Goal: Task Accomplishment & Management: Use online tool/utility

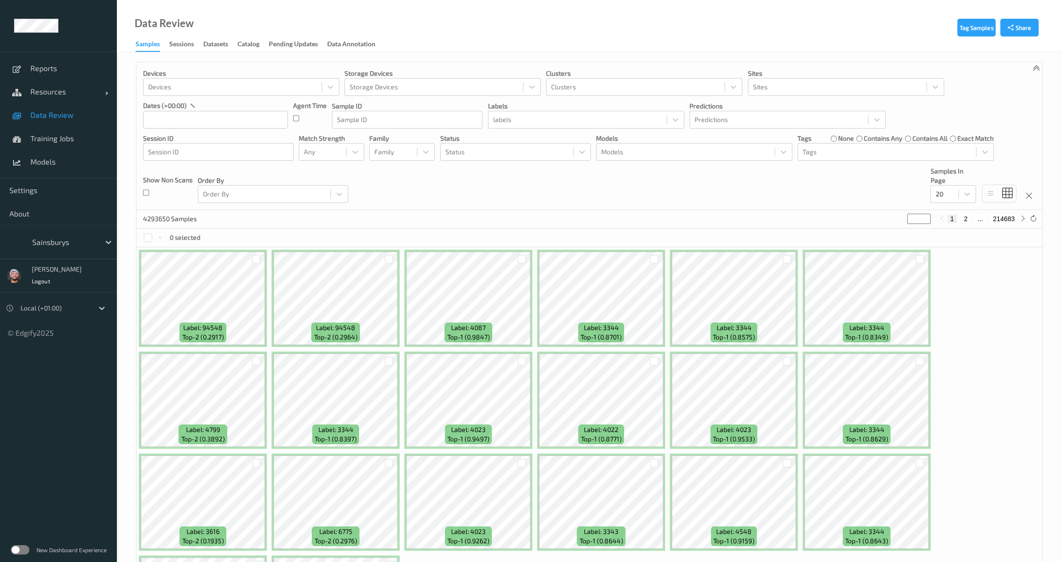
click at [36, 257] on div "Sainsburys" at bounding box center [58, 242] width 117 height 34
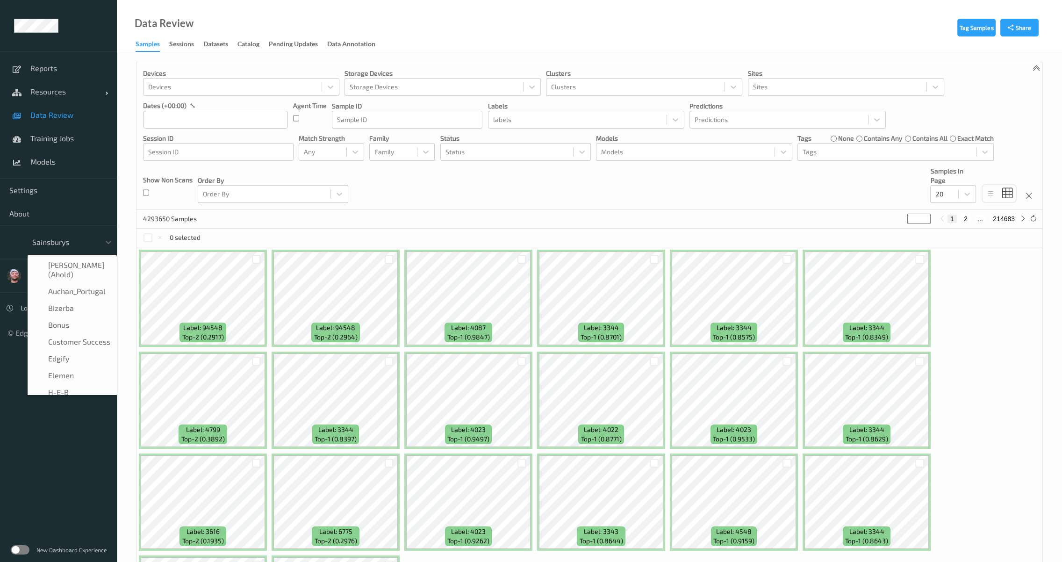
click at [60, 241] on div at bounding box center [63, 242] width 63 height 11
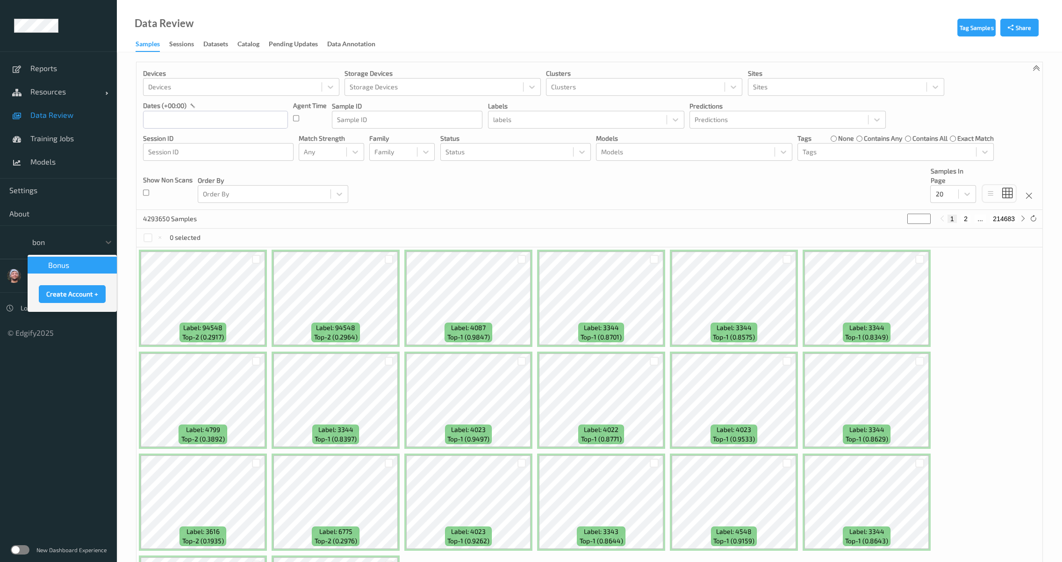
type input "bonu"
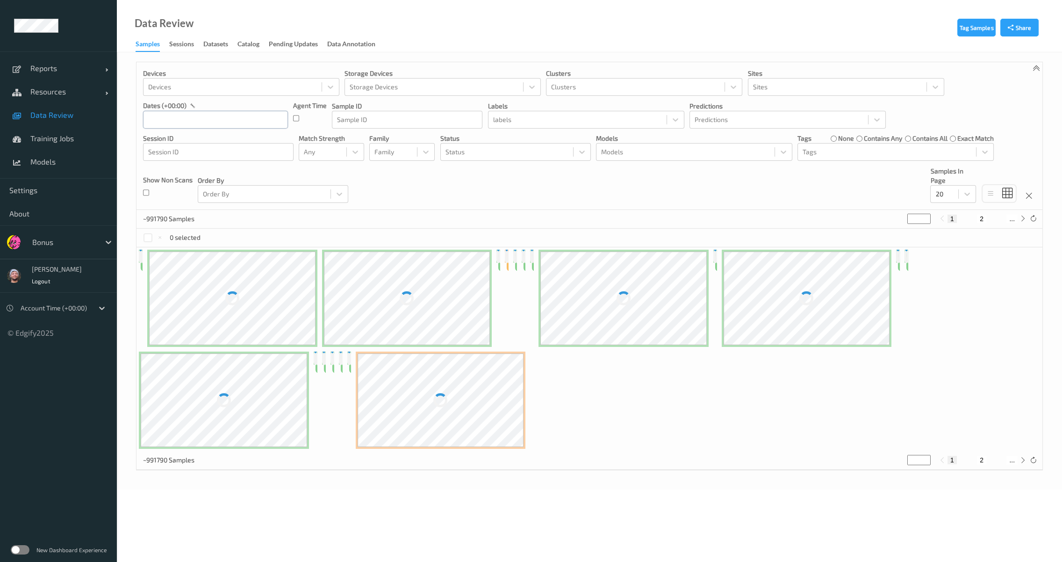
click at [214, 121] on input "text" at bounding box center [215, 120] width 145 height 18
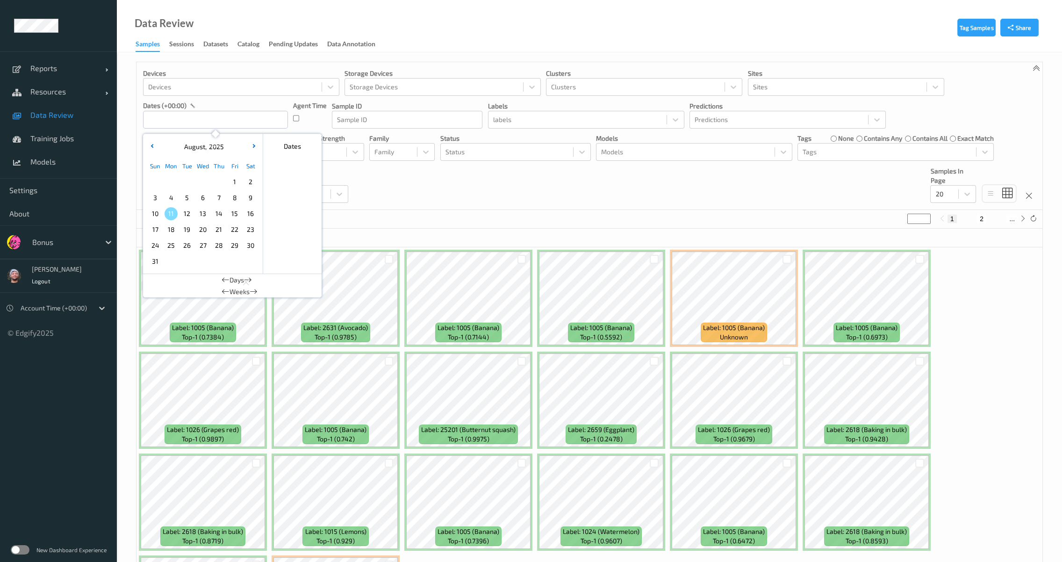
click at [158, 216] on span "10" at bounding box center [155, 213] width 13 height 13
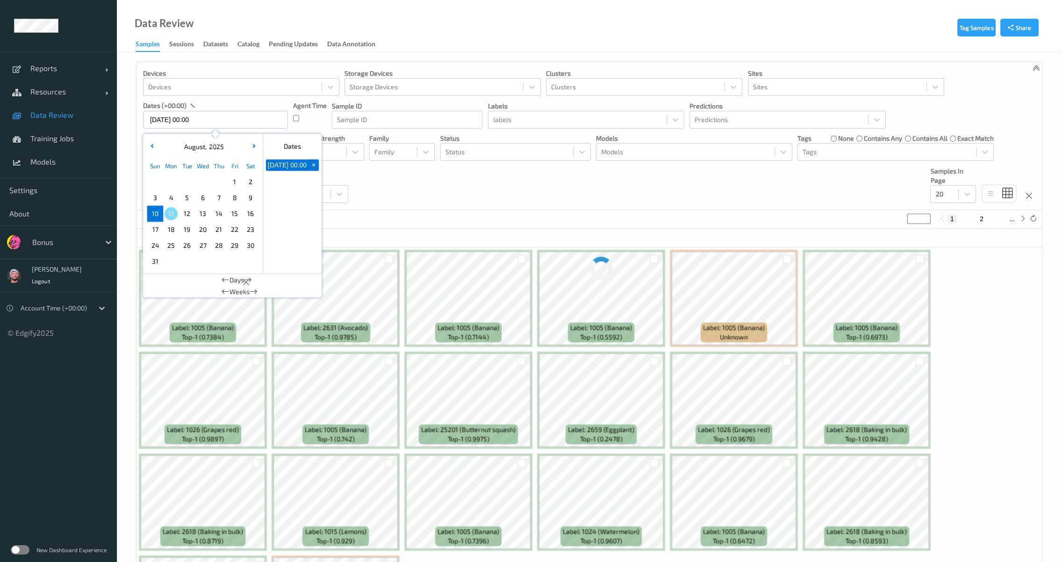
click at [158, 216] on span "10" at bounding box center [155, 213] width 13 height 13
type input "[DATE] 00:00 -> [DATE] 23:59"
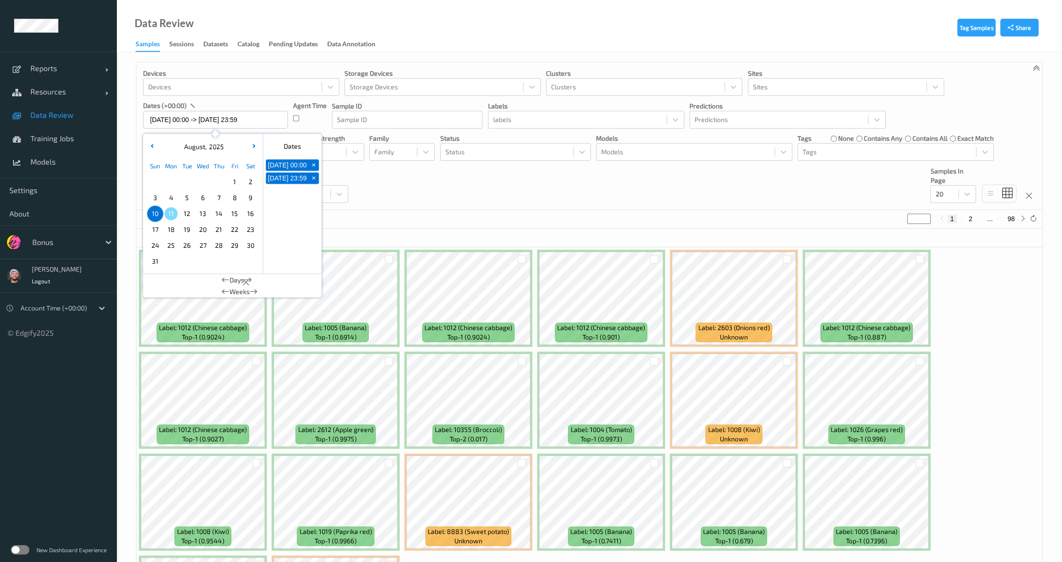
click at [478, 176] on div "Devices Devices Storage Devices Storage Devices Clusters Clusters Sites Sites d…" at bounding box center [590, 136] width 906 height 148
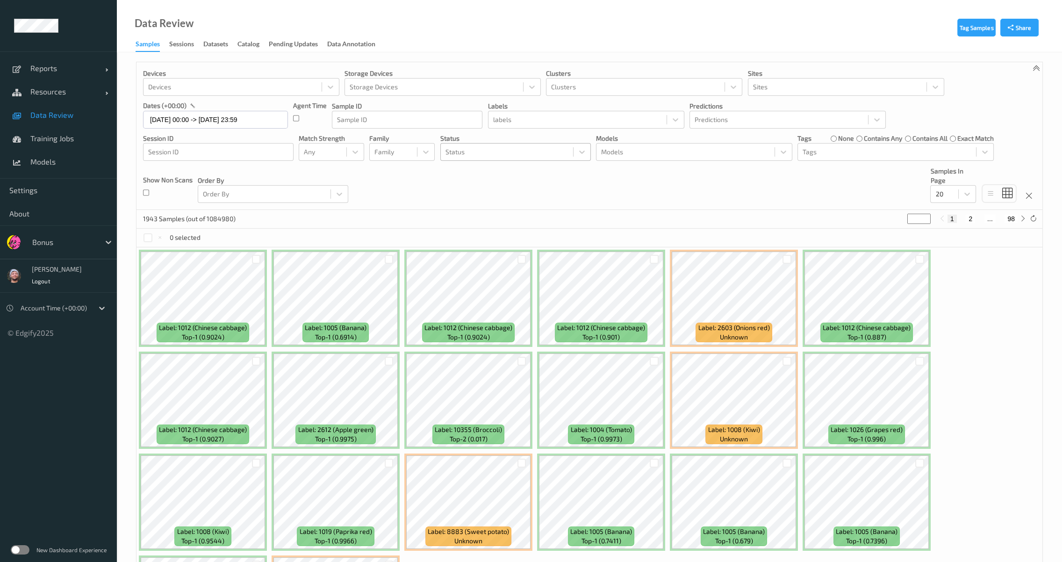
click at [521, 144] on div "Status" at bounding box center [507, 151] width 132 height 15
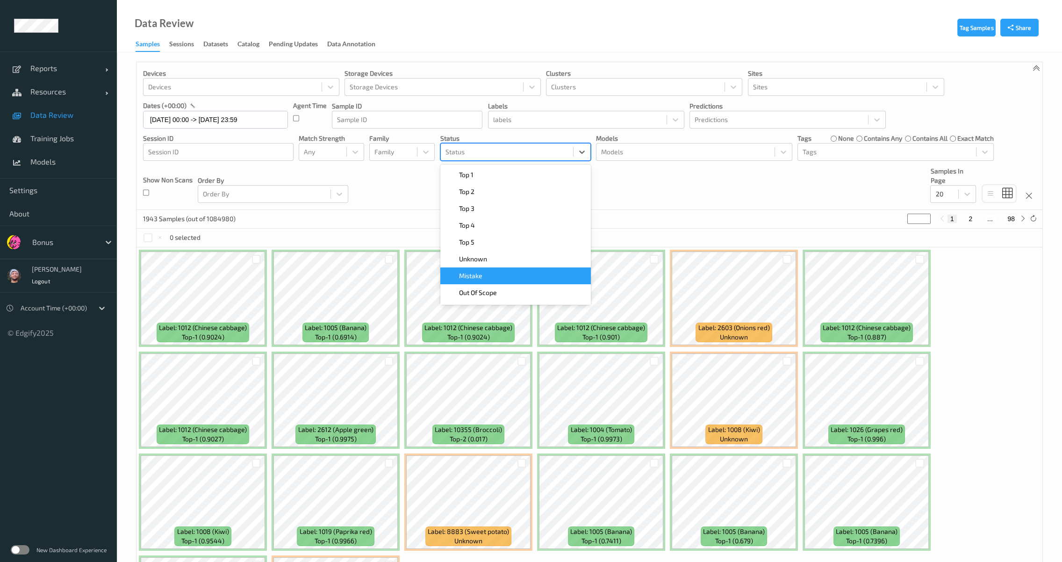
click at [492, 266] on div "Unknown" at bounding box center [515, 259] width 151 height 17
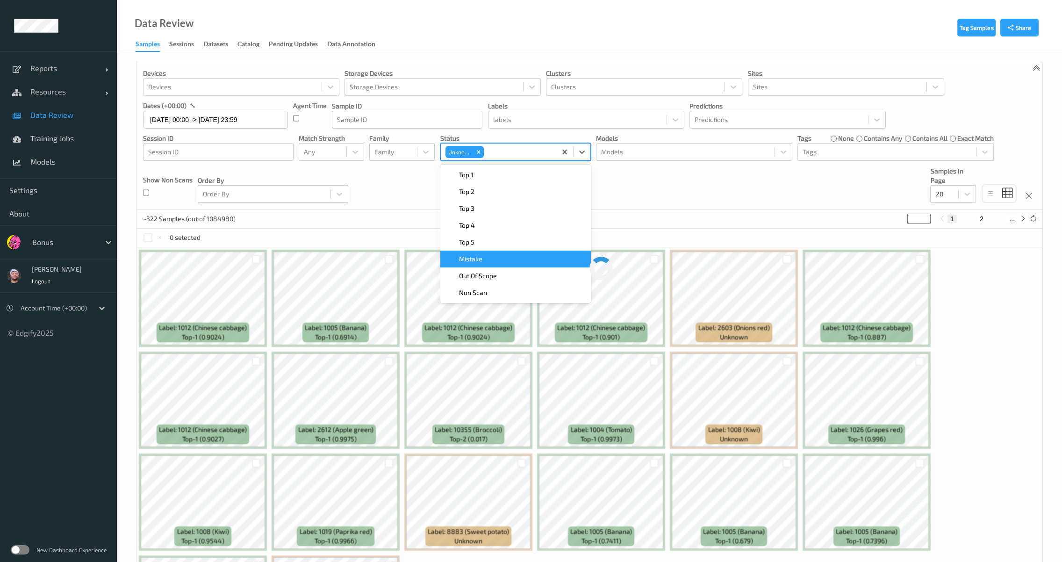
click at [487, 259] on div "Mistake" at bounding box center [515, 258] width 139 height 9
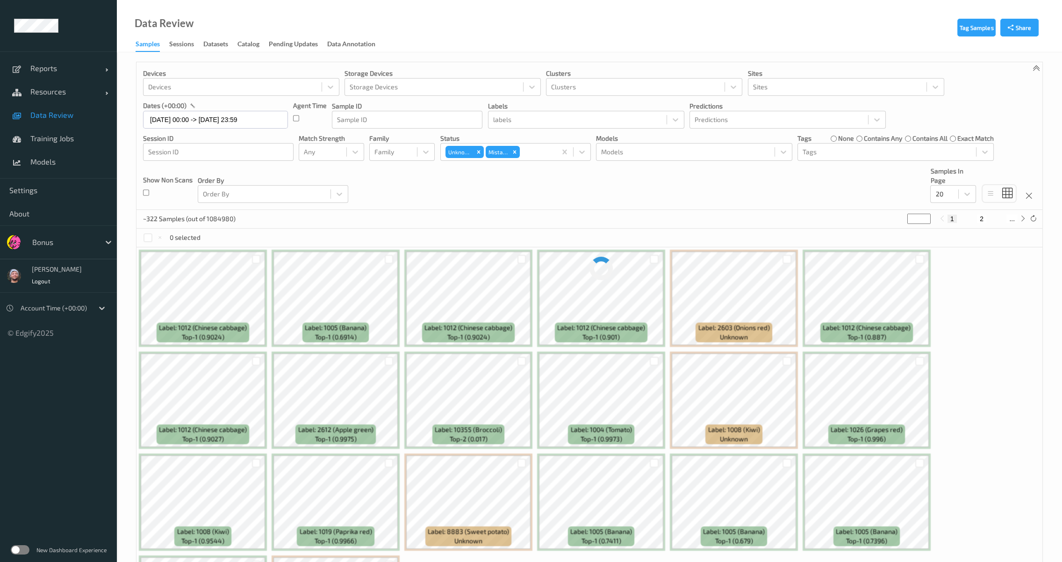
click at [660, 195] on div "Devices Devices Storage Devices Storage Devices Clusters Clusters Sites Sites d…" at bounding box center [590, 136] width 906 height 148
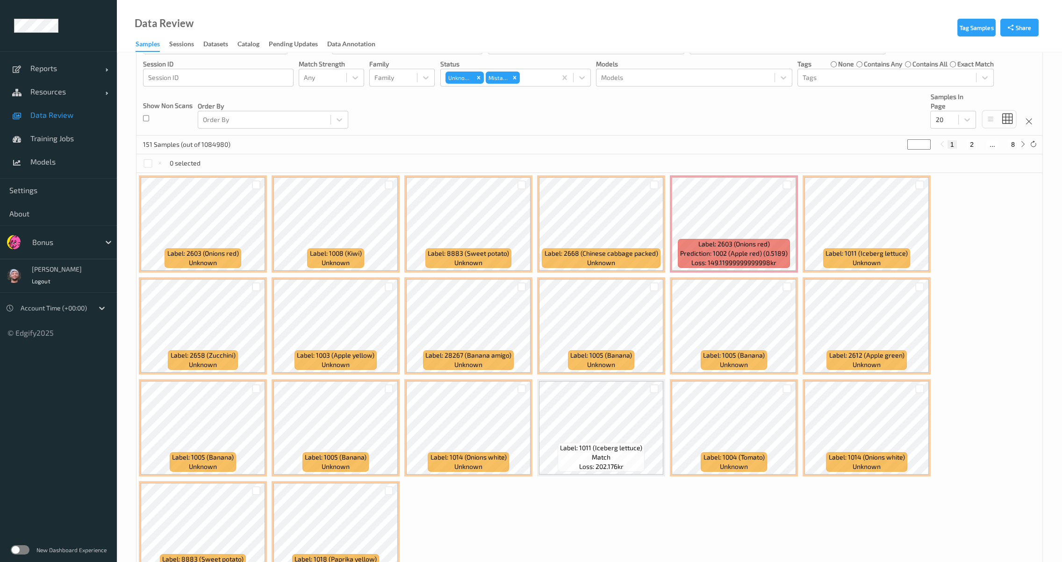
scroll to position [72, 0]
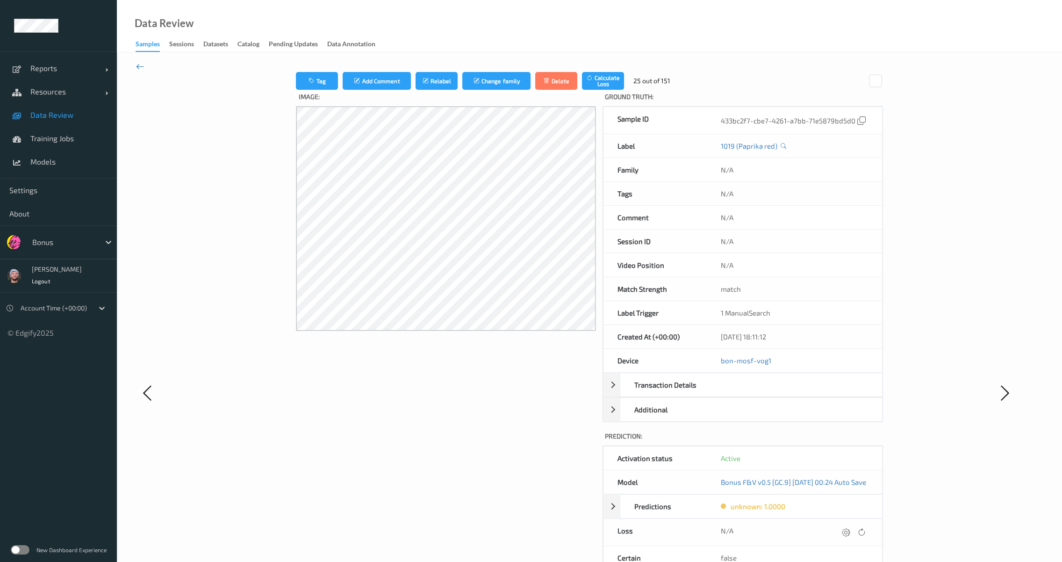
click at [144, 64] on icon at bounding box center [140, 66] width 8 height 10
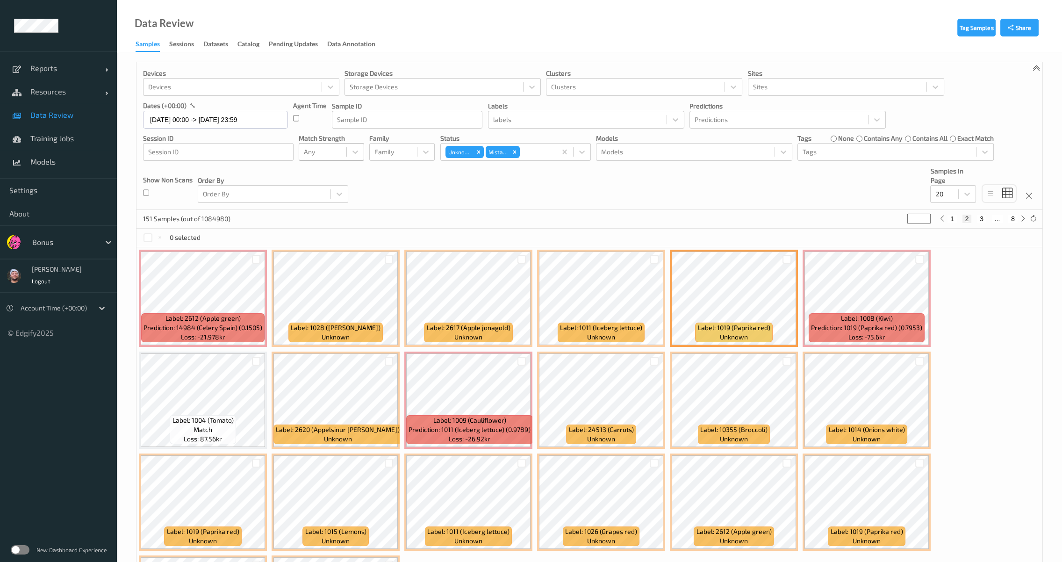
click at [305, 150] on div at bounding box center [323, 151] width 38 height 11
click at [332, 194] on span "Alert non-match" at bounding box center [337, 196] width 41 height 19
type input "*"
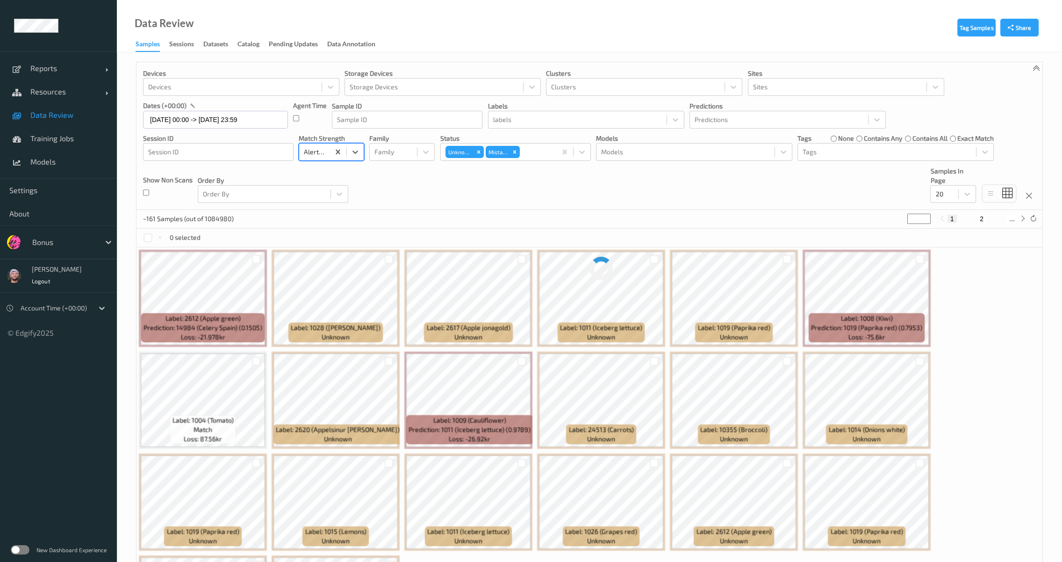
click at [478, 203] on div "Devices Devices Storage Devices Storage Devices Clusters Clusters Sites Sites d…" at bounding box center [590, 136] width 906 height 148
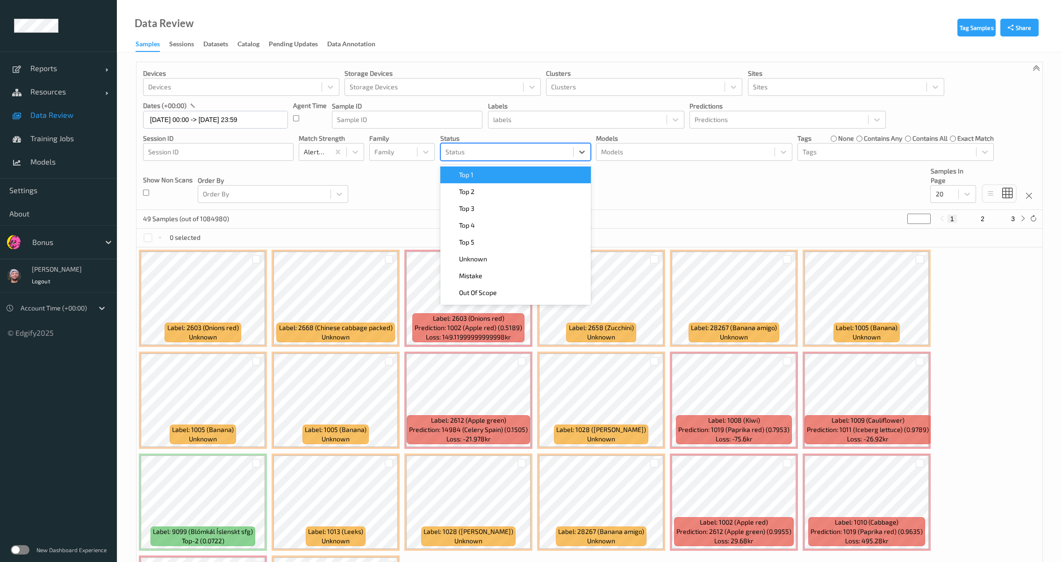
click at [507, 152] on div at bounding box center [507, 151] width 123 height 11
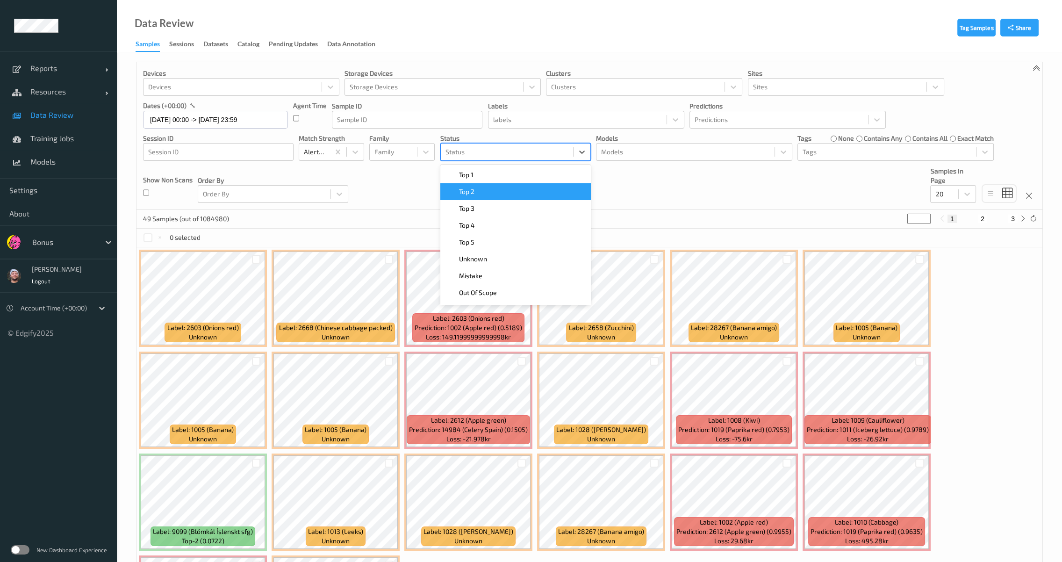
click at [487, 184] on div "Top 2" at bounding box center [515, 191] width 151 height 17
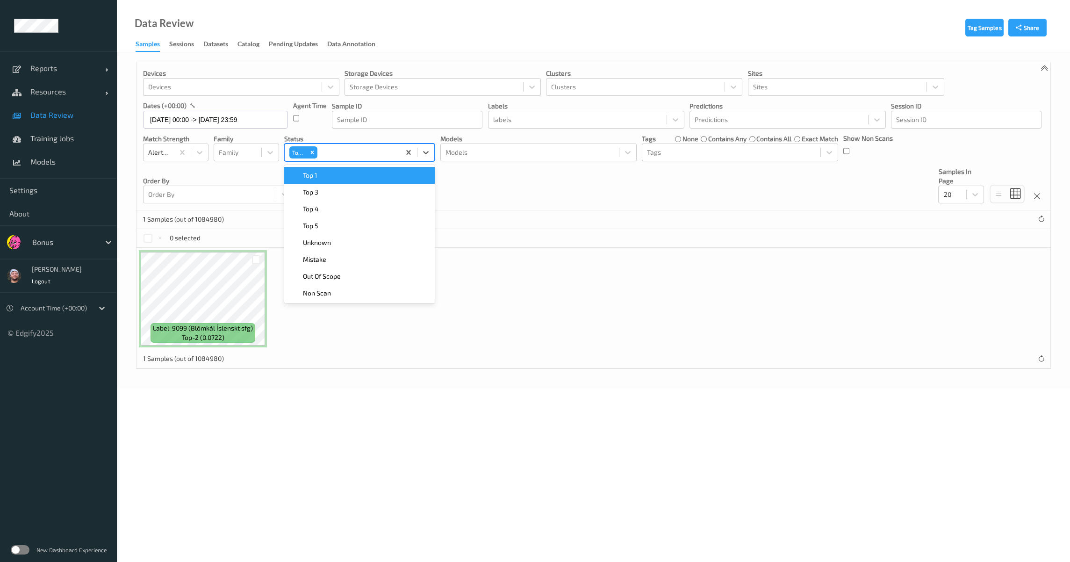
click at [488, 179] on div "Devices Devices Storage Devices Storage Devices Clusters Clusters Sites Sites d…" at bounding box center [594, 136] width 914 height 148
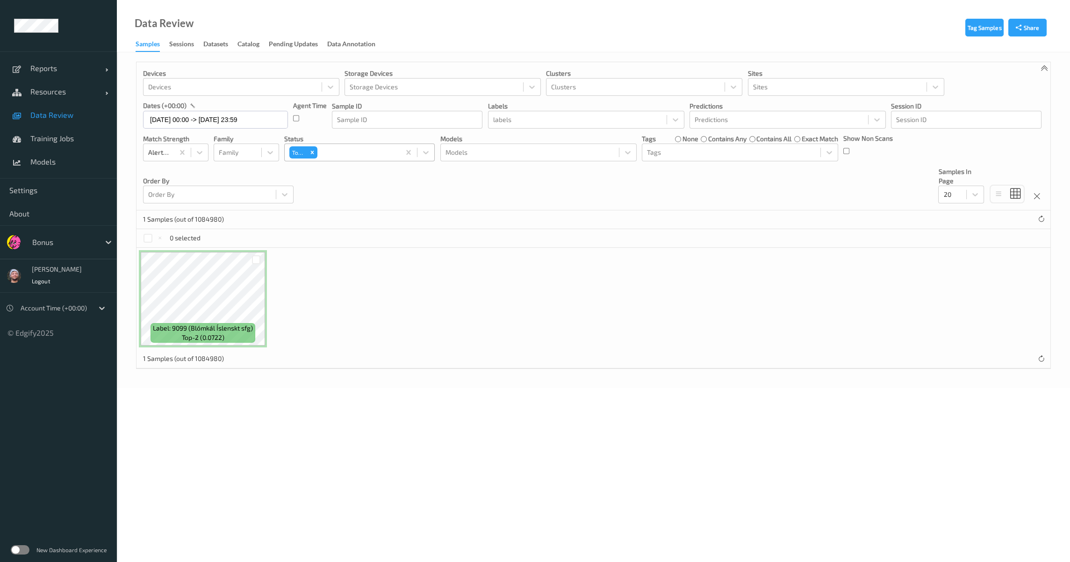
click at [377, 150] on div at bounding box center [357, 152] width 76 height 11
click at [367, 165] on div "Top 3" at bounding box center [359, 175] width 151 height 21
type input "31"
click at [347, 152] on div at bounding box center [357, 152] width 76 height 11
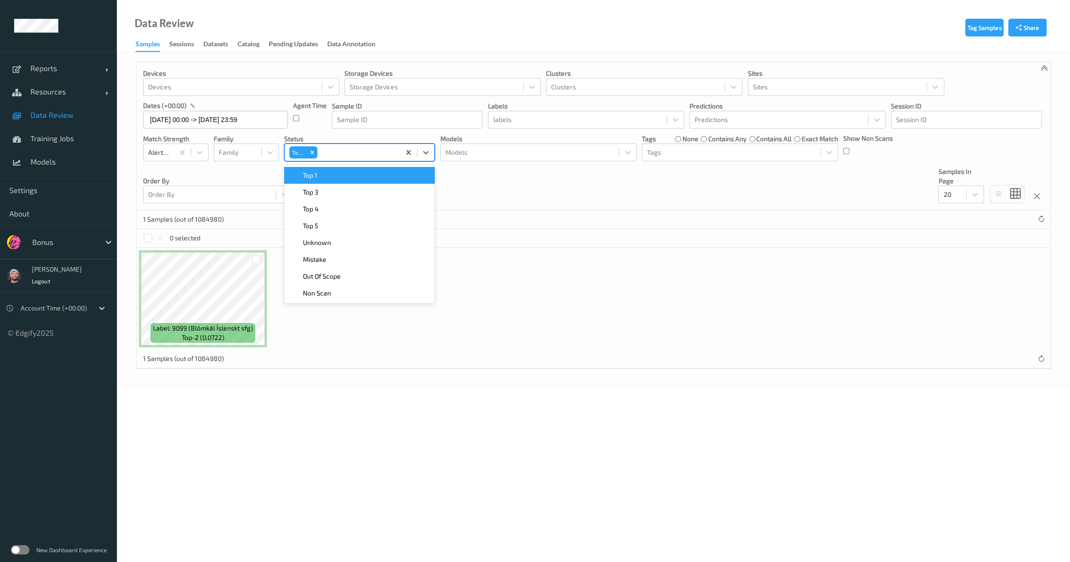
click at [348, 170] on div "Top 1" at bounding box center [359, 175] width 151 height 17
click at [348, 171] on div "Top 3" at bounding box center [359, 175] width 139 height 9
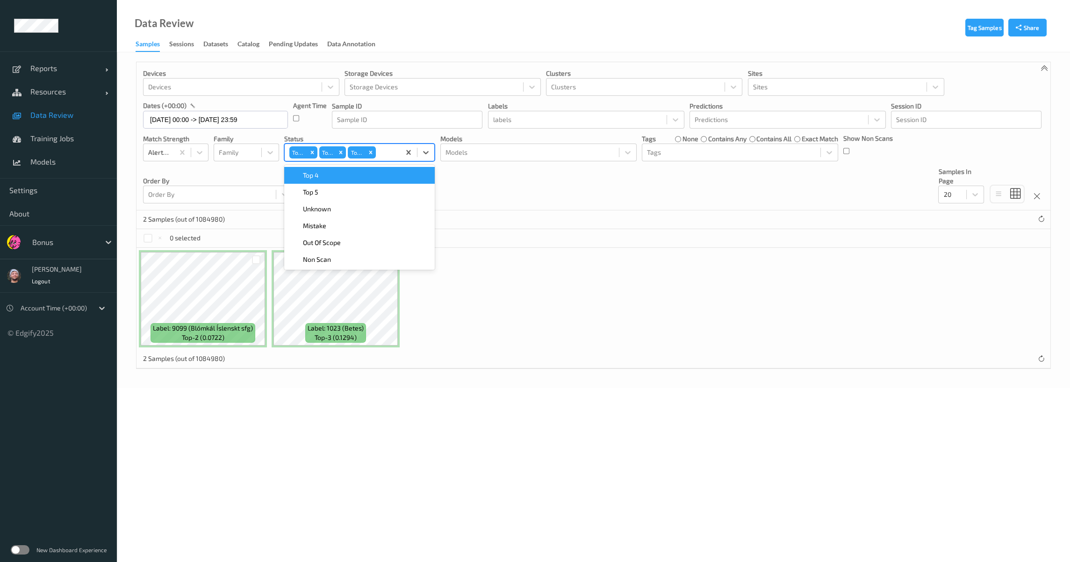
click at [534, 184] on div "Devices Devices Storage Devices Storage Devices Clusters Clusters Sites Sites d…" at bounding box center [594, 136] width 914 height 148
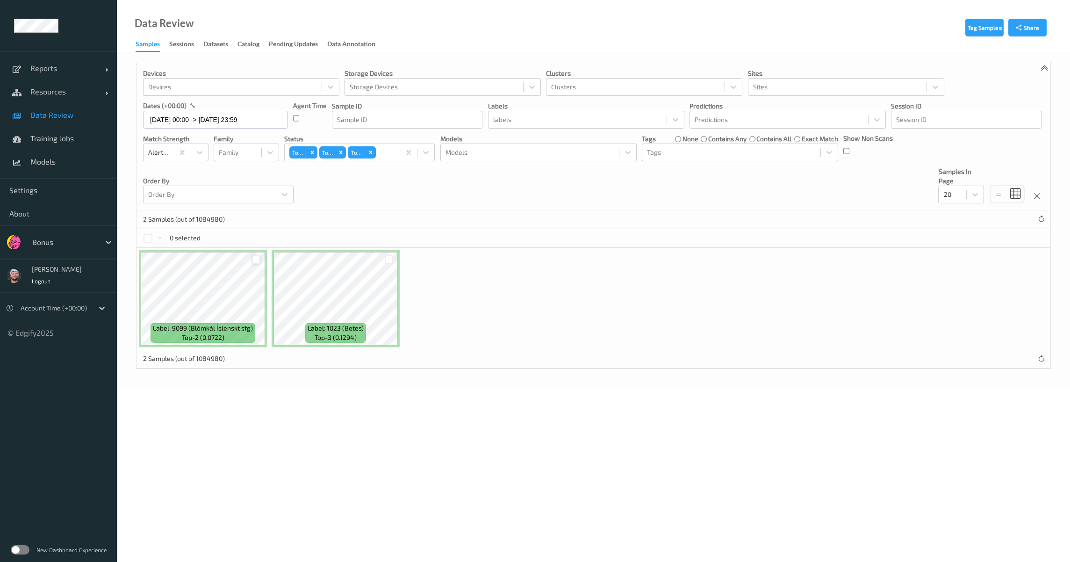
click at [257, 257] on div at bounding box center [256, 259] width 9 height 9
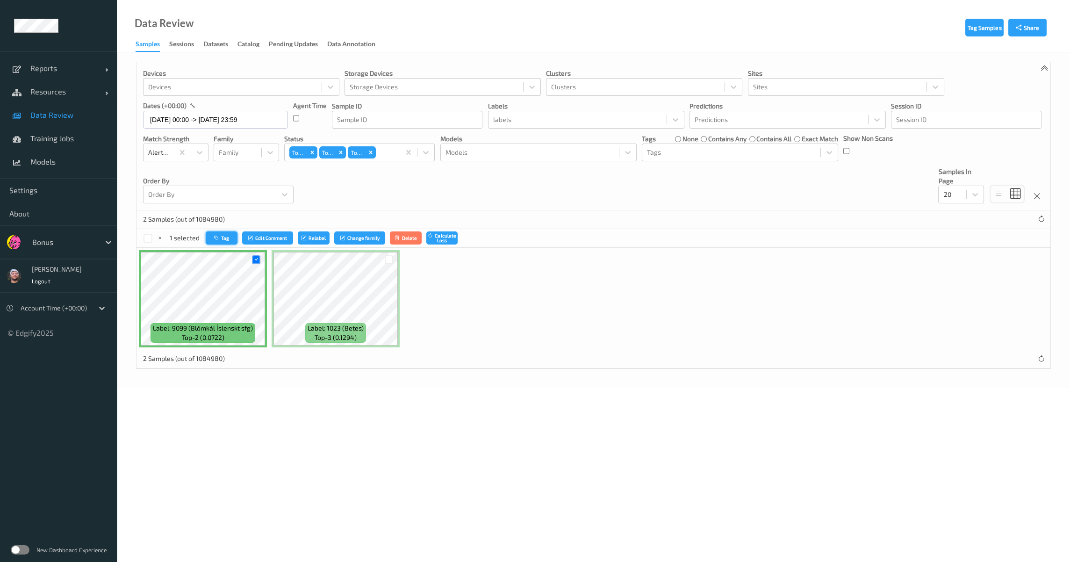
click at [214, 235] on icon "button" at bounding box center [217, 238] width 7 height 6
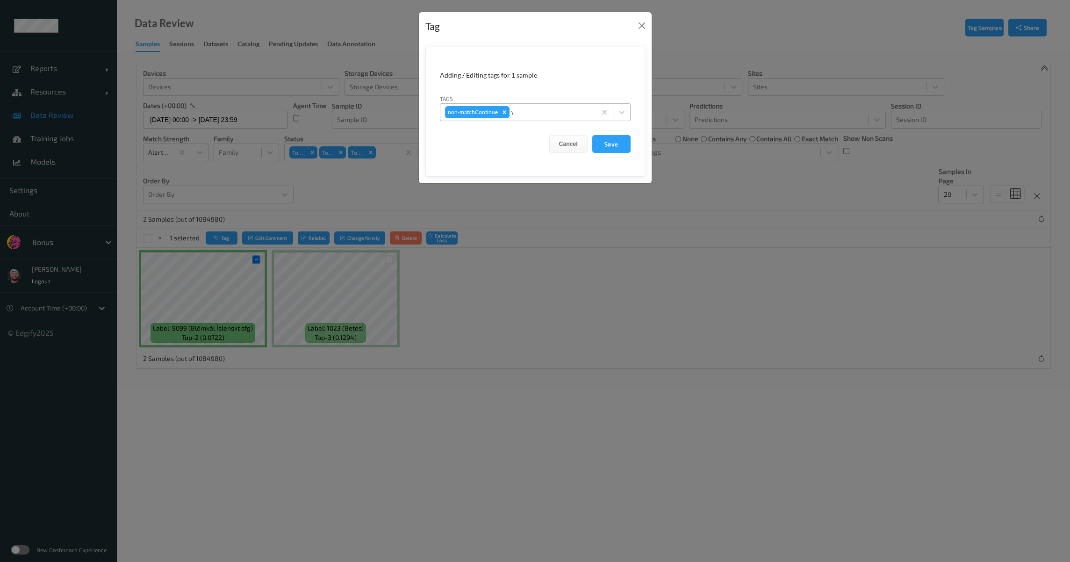
click at [547, 110] on div "w" at bounding box center [551, 112] width 80 height 11
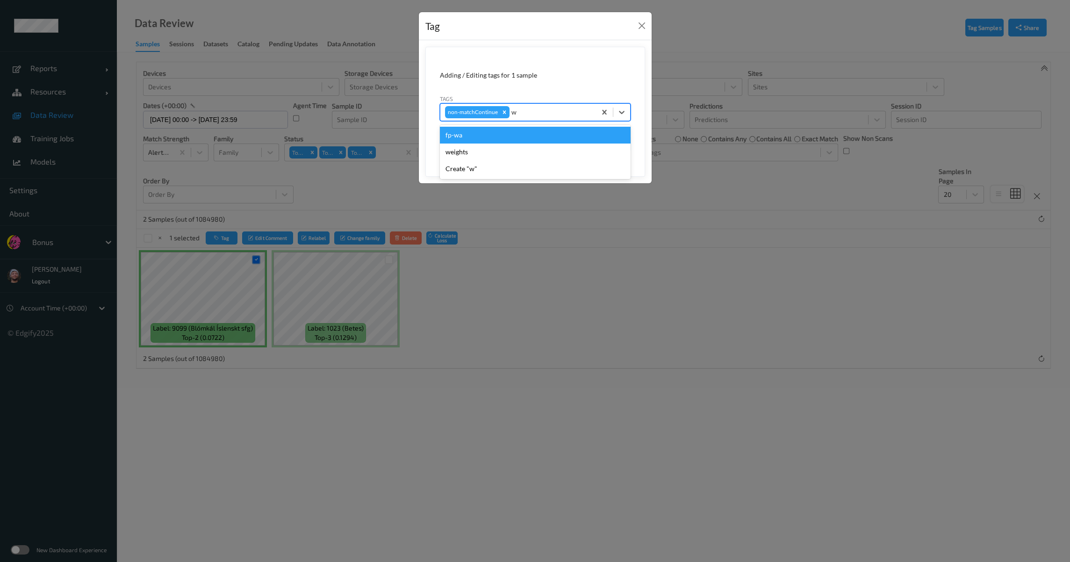
type input "wa"
click at [547, 131] on div "fp-wa" at bounding box center [535, 135] width 191 height 17
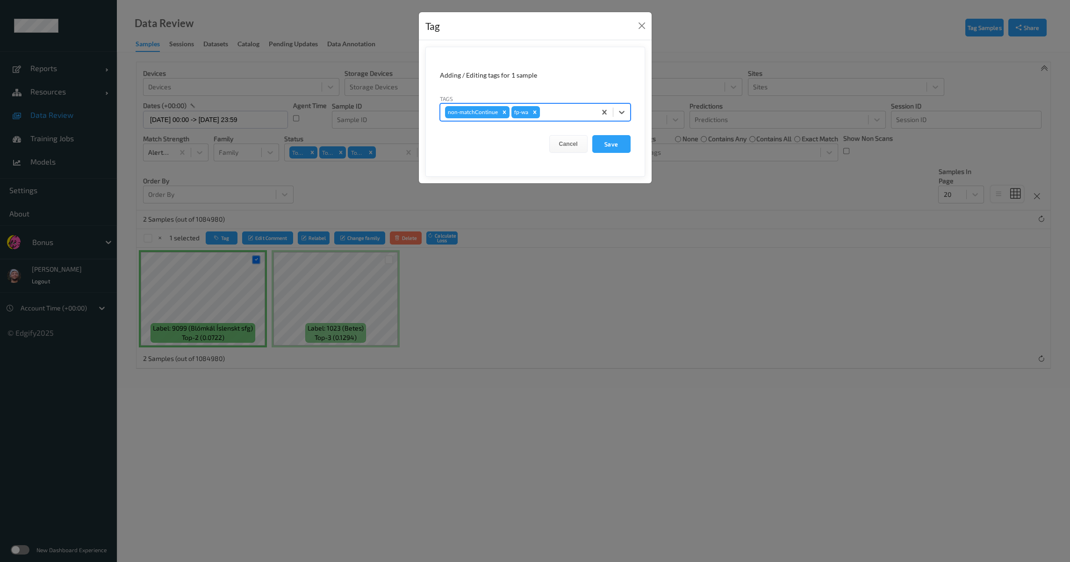
click at [592, 135] on button "Save" at bounding box center [611, 144] width 38 height 18
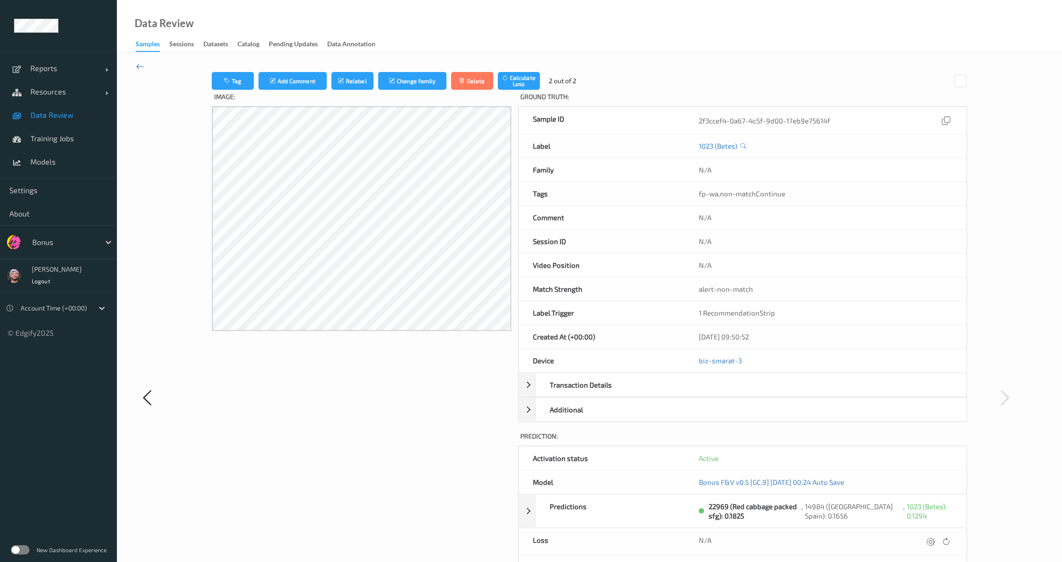
click at [142, 64] on icon at bounding box center [140, 66] width 8 height 10
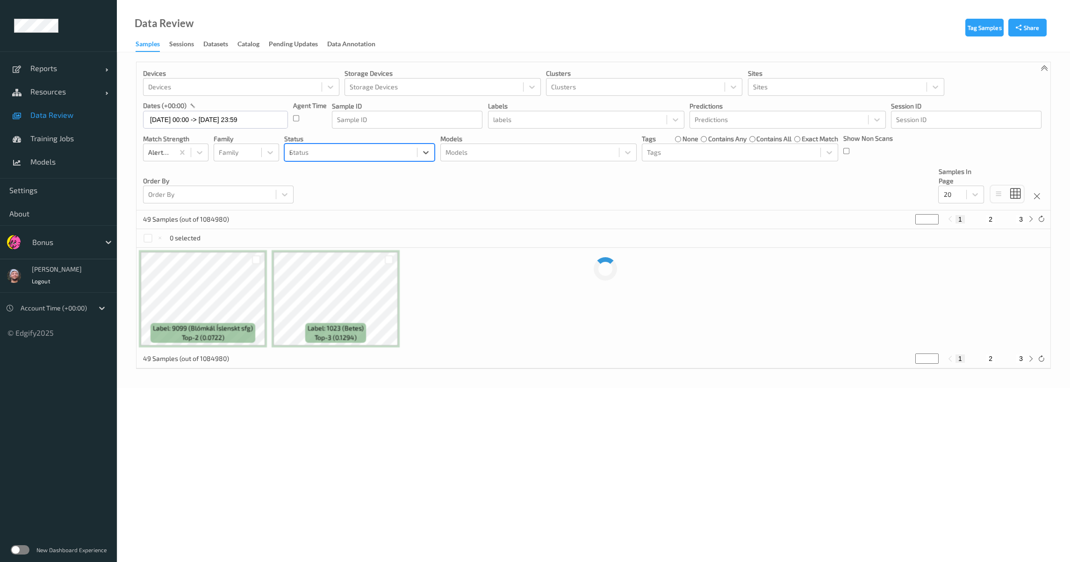
type input "mis"
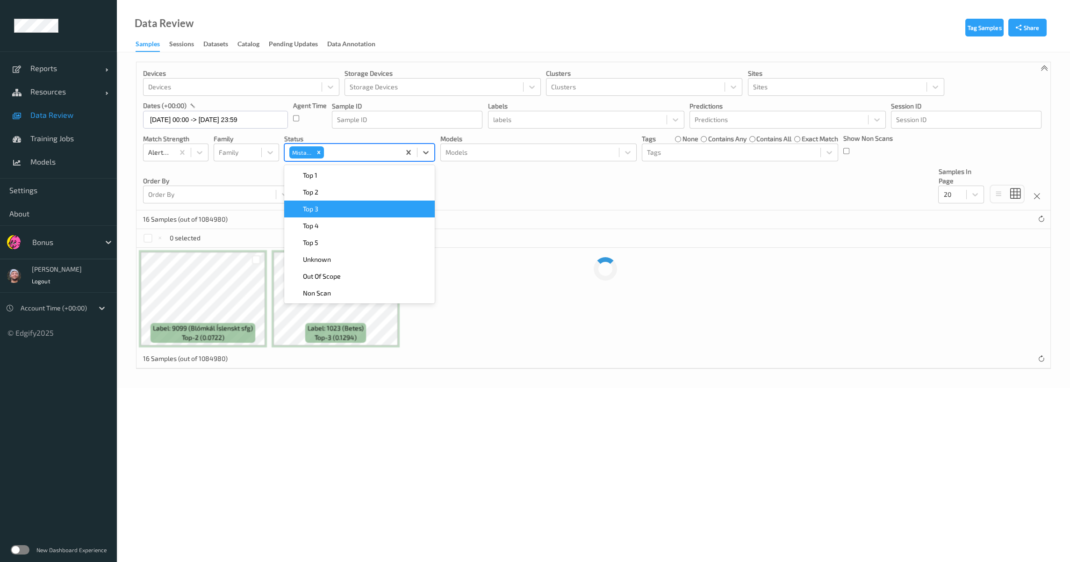
click at [227, 236] on div "0 selected" at bounding box center [594, 238] width 914 height 19
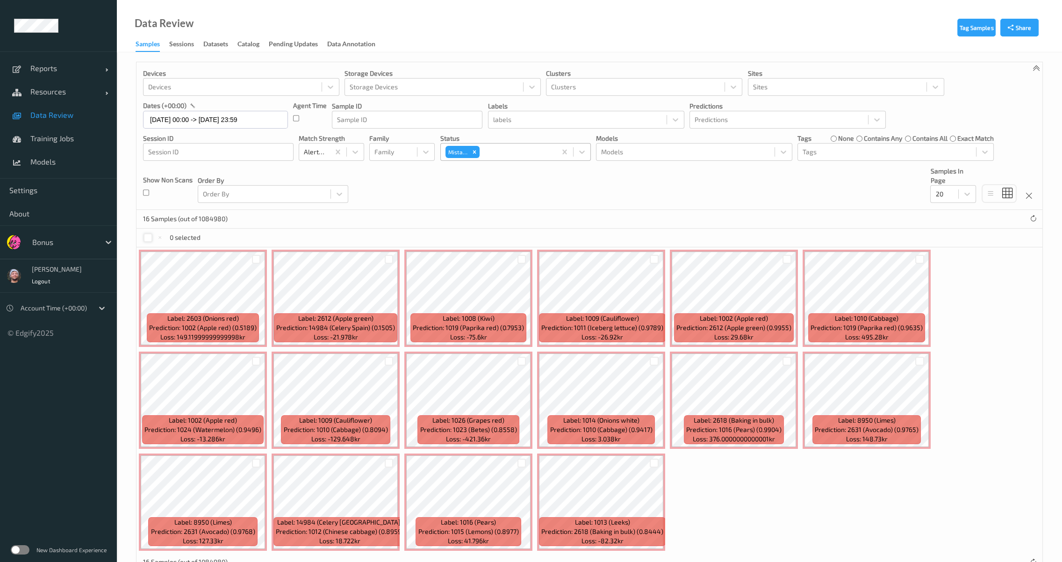
click at [148, 239] on div at bounding box center [148, 237] width 9 height 9
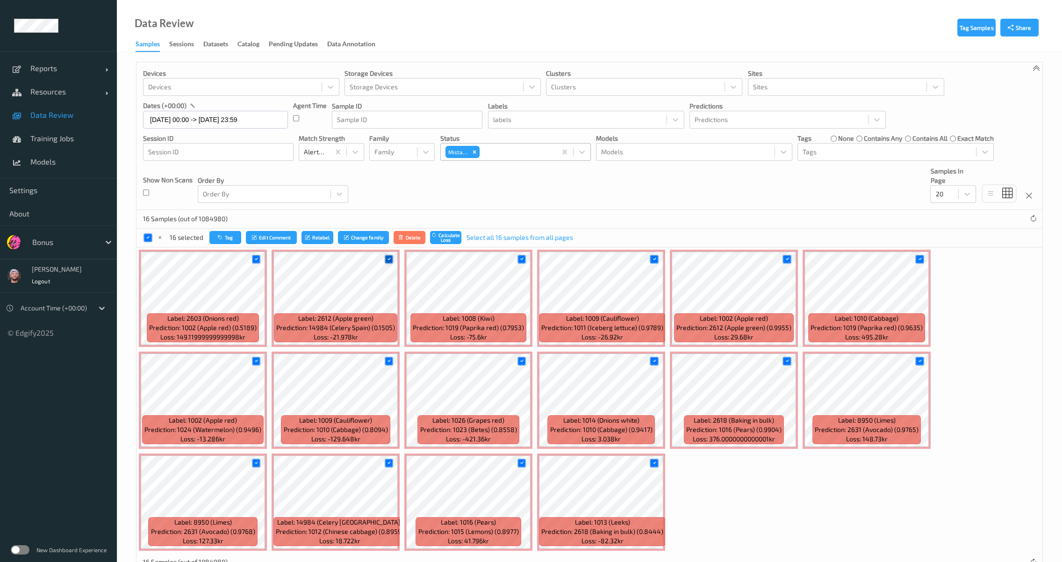
click at [387, 259] on icon at bounding box center [389, 259] width 6 height 6
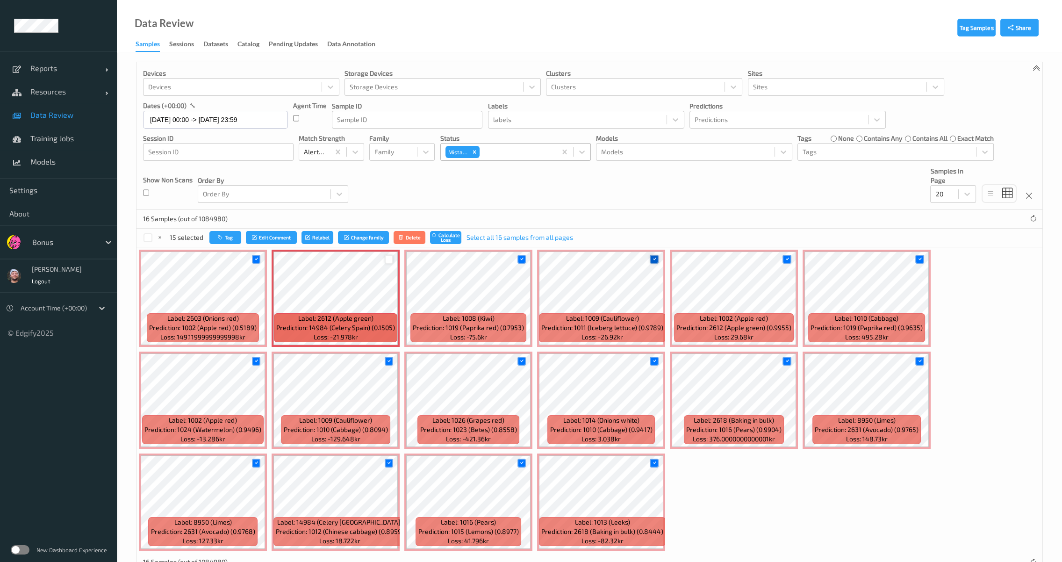
click at [650, 259] on div at bounding box center [654, 259] width 9 height 9
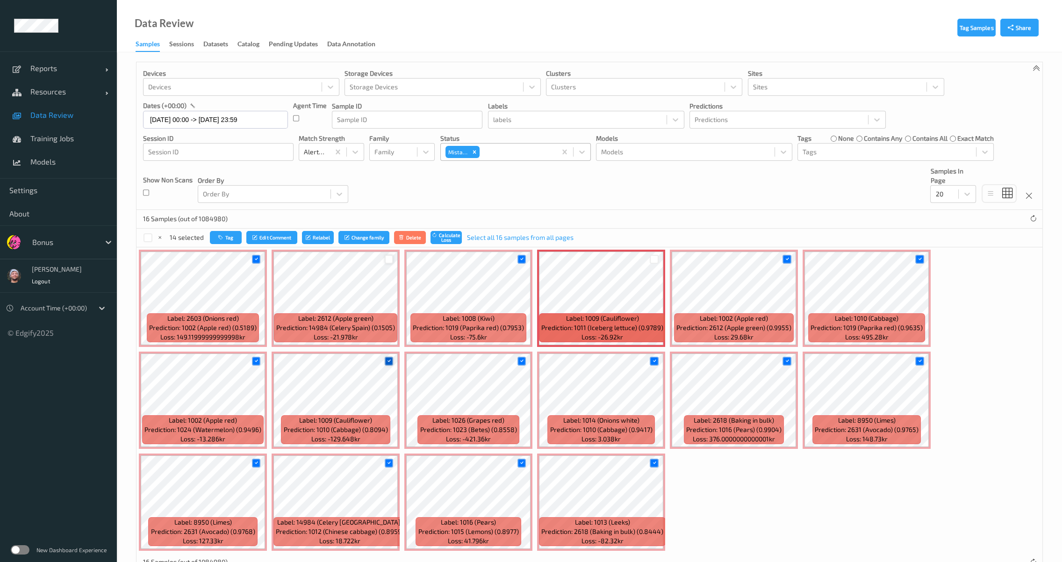
click at [389, 361] on icon at bounding box center [389, 361] width 6 height 6
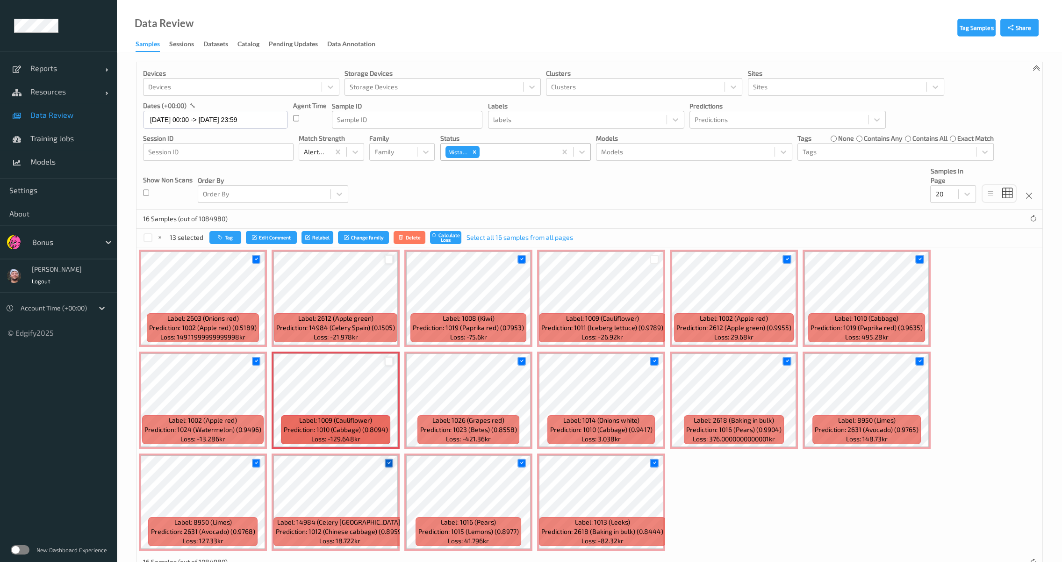
click at [387, 460] on icon at bounding box center [389, 463] width 6 height 6
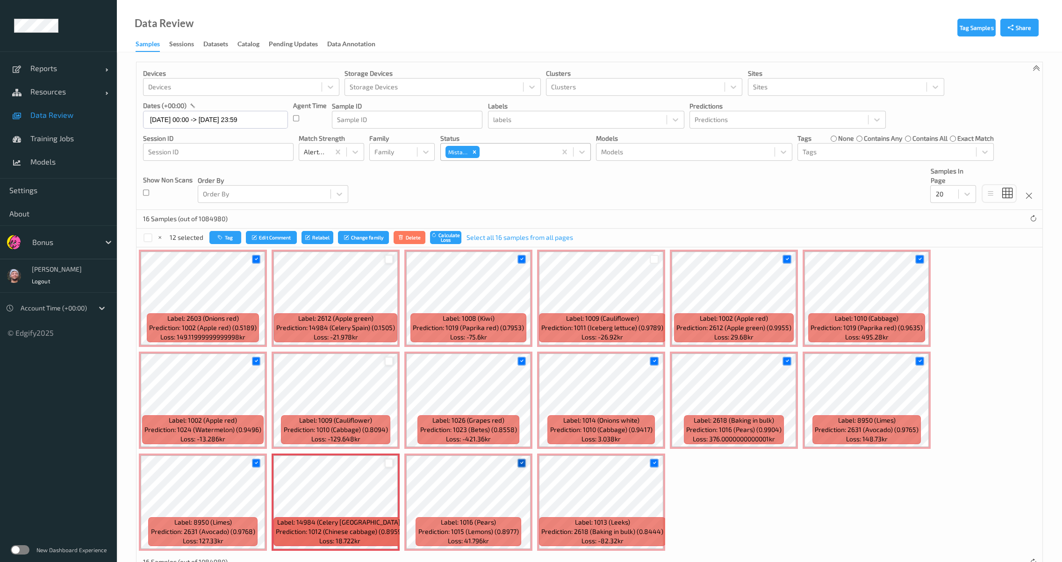
click at [518, 464] on div at bounding box center [522, 463] width 9 height 9
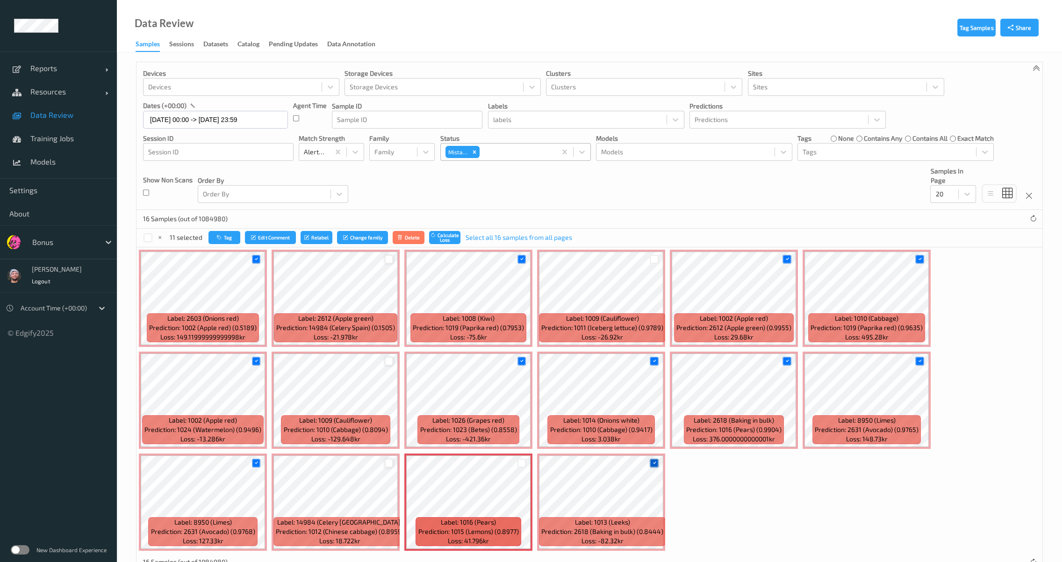
click at [657, 462] on div at bounding box center [654, 463] width 9 height 9
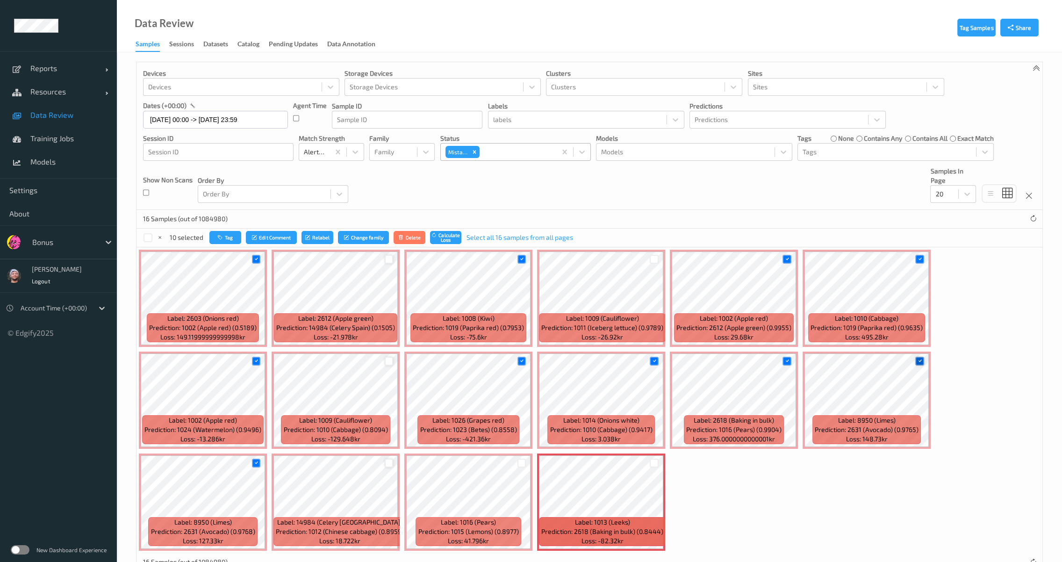
click at [917, 360] on icon at bounding box center [920, 361] width 6 height 6
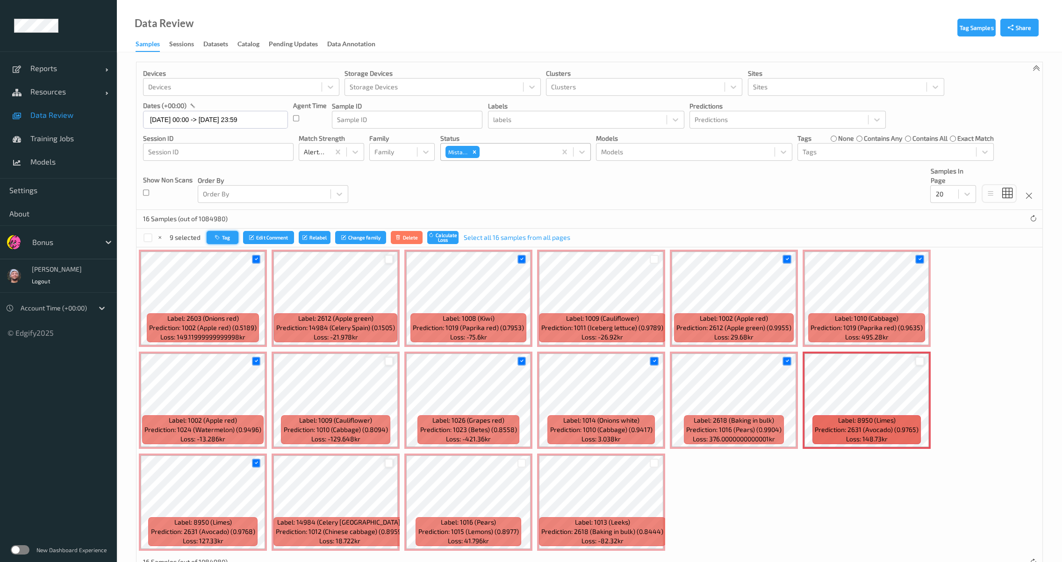
click at [234, 238] on button "Tag" at bounding box center [223, 238] width 32 height 14
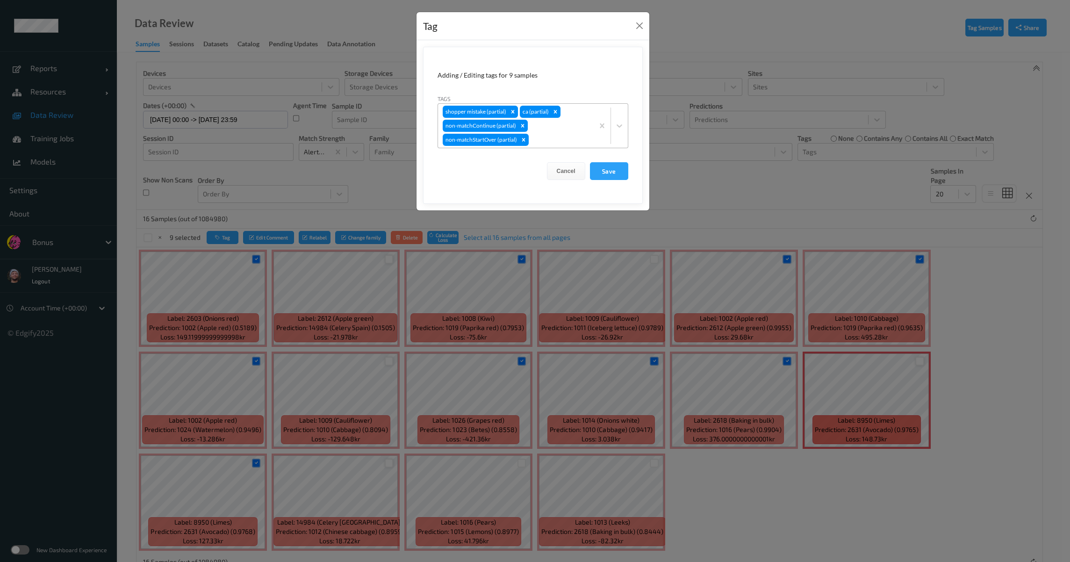
click at [540, 132] on div "shopper mistake (partial) ca (partial) non-matchContinue (partial) non-matchSta…" at bounding box center [516, 126] width 156 height 44
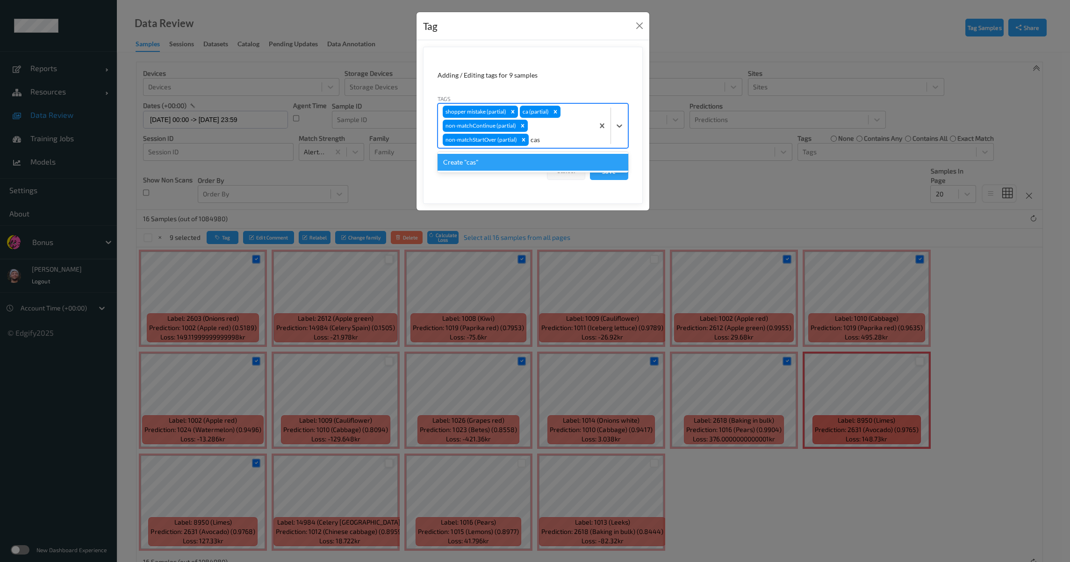
type input "ca"
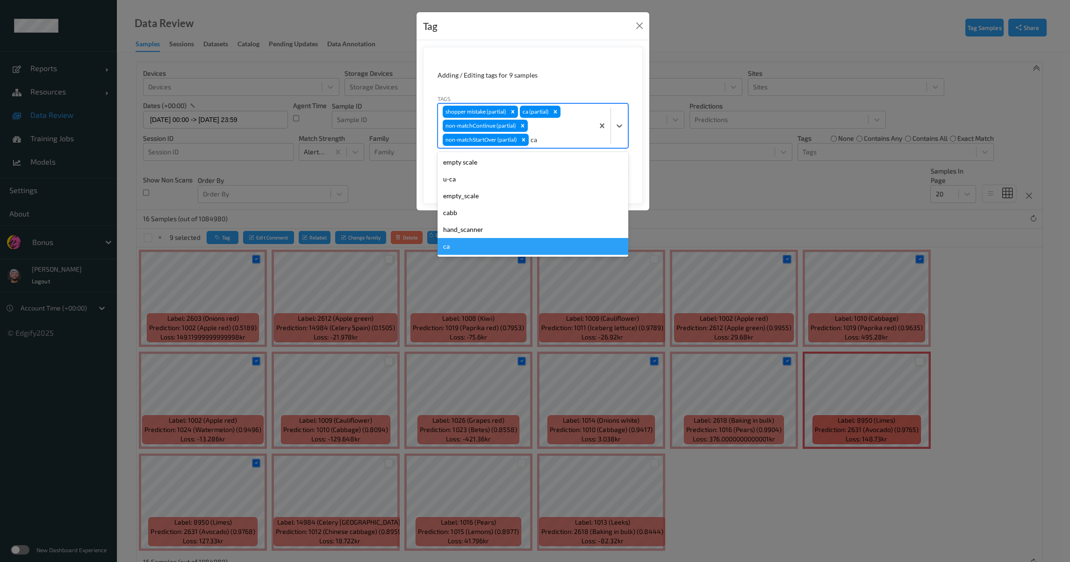
click at [470, 249] on div "ca" at bounding box center [533, 246] width 191 height 17
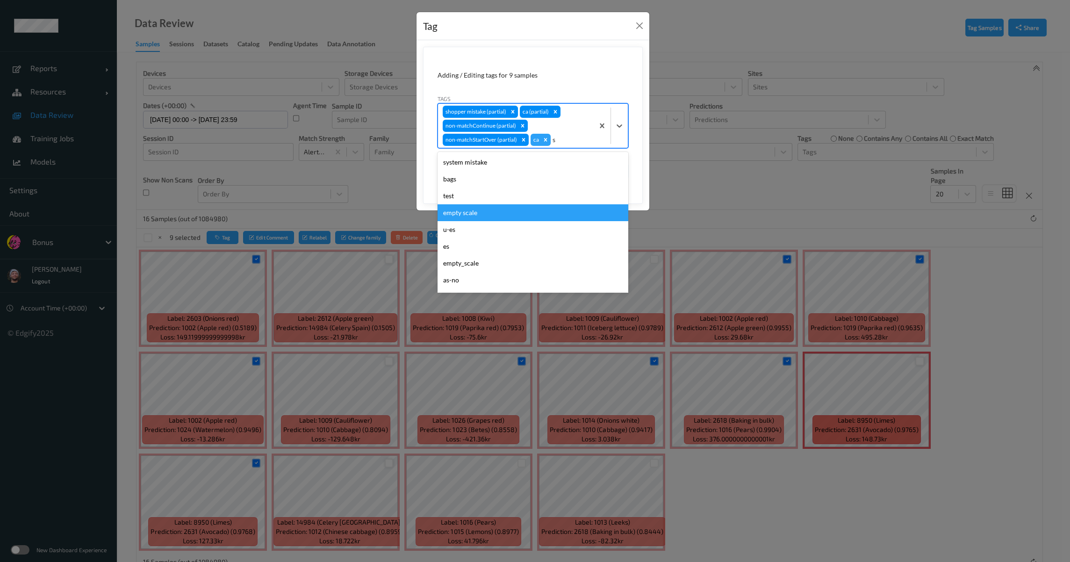
type input "sh"
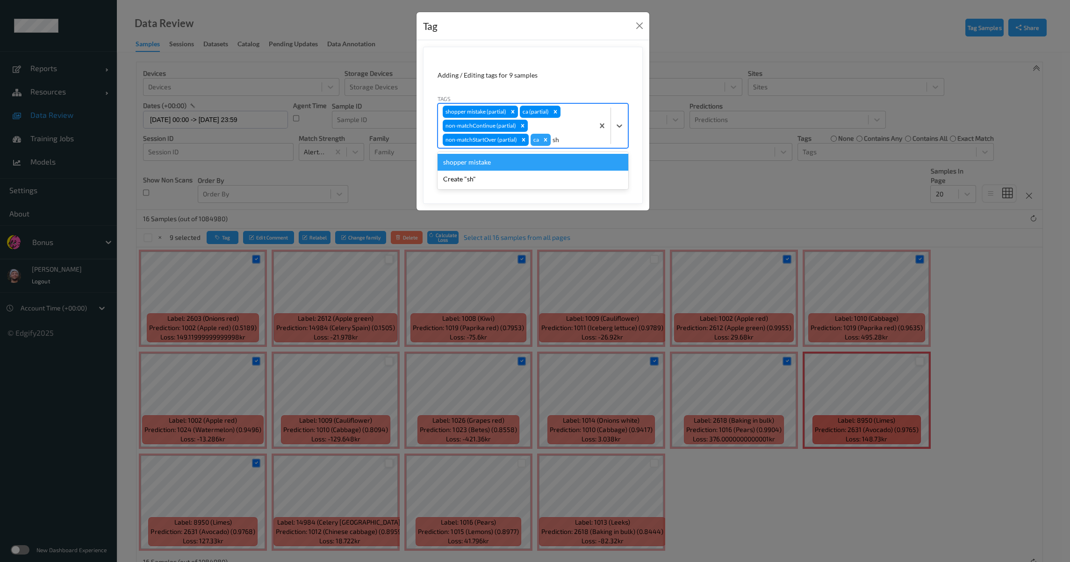
click at [505, 159] on div "shopper mistake" at bounding box center [533, 162] width 191 height 17
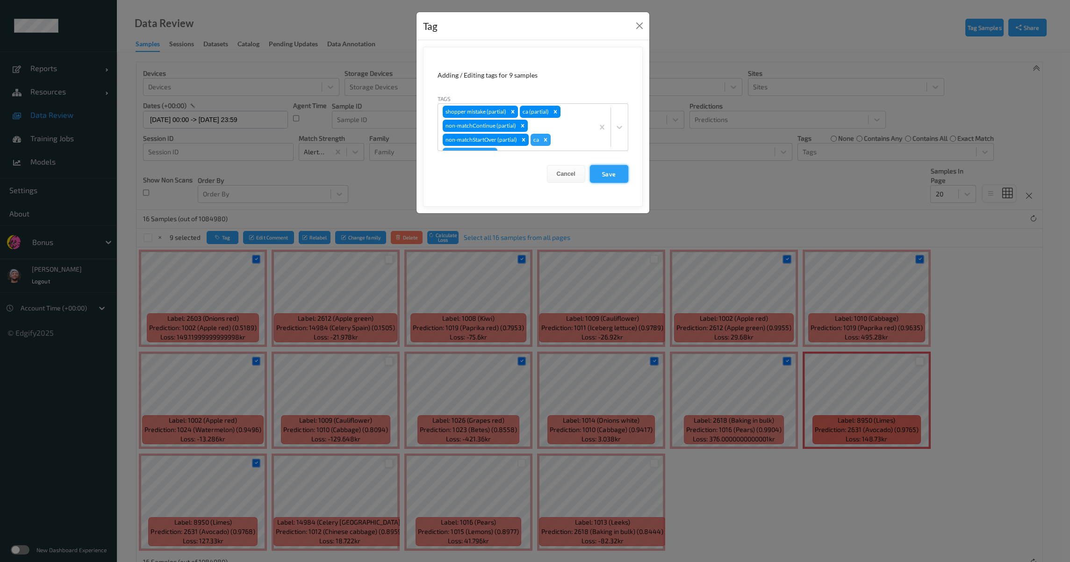
click at [606, 166] on button "Save" at bounding box center [609, 174] width 38 height 18
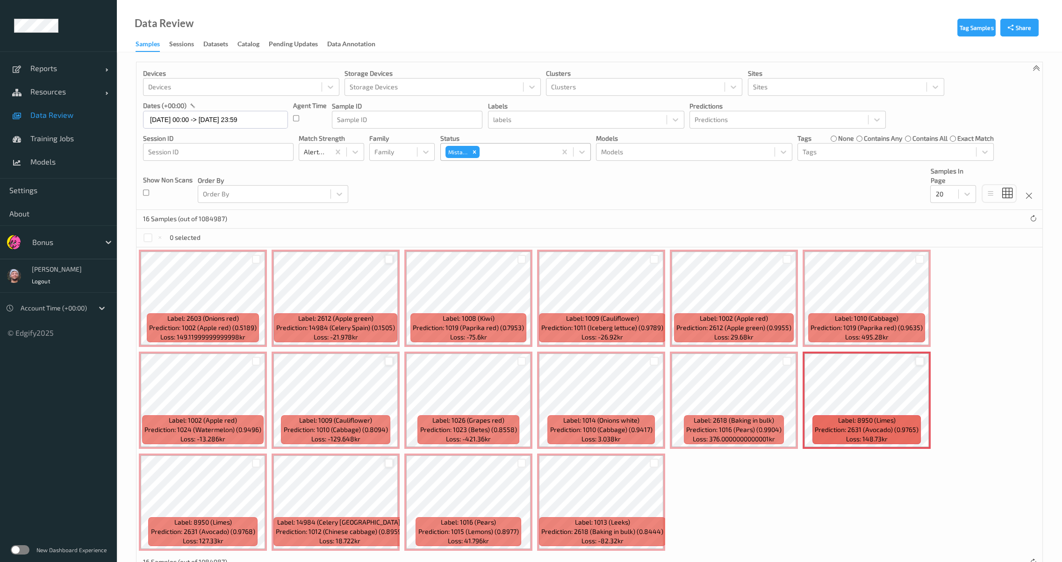
click at [530, 499] on div "Label: 1016 (Pears) Prediction: 1015 (Lemons) (0.8977) Loss: 41.796kr" at bounding box center [468, 501] width 128 height 97
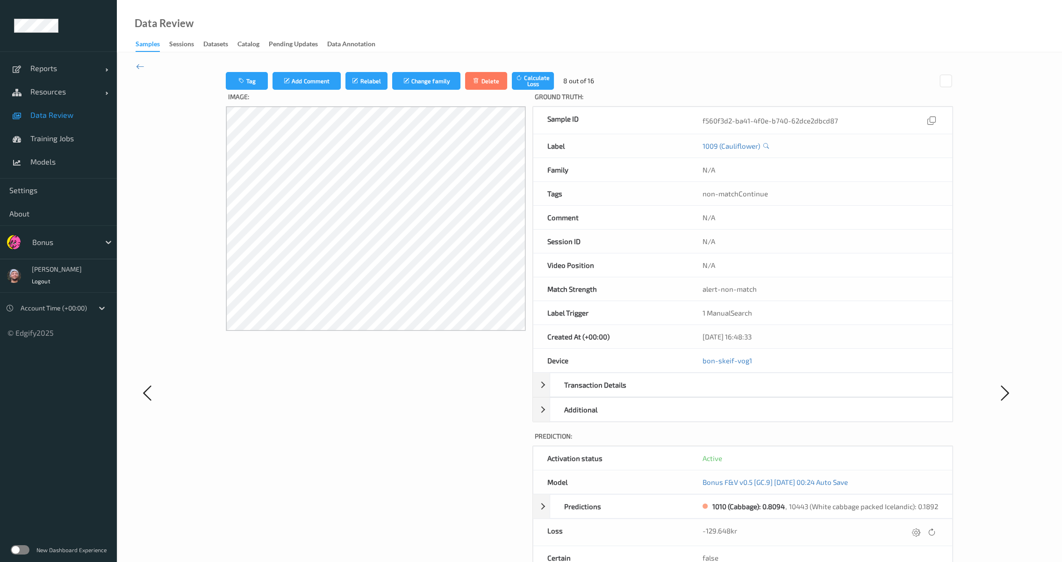
click at [241, 70] on div "Tag Add Comment Relabel Change family Delete Calculate Loss 8 out of 16 Image: …" at bounding box center [589, 392] width 945 height 680
click at [244, 74] on button "Tag" at bounding box center [247, 81] width 42 height 18
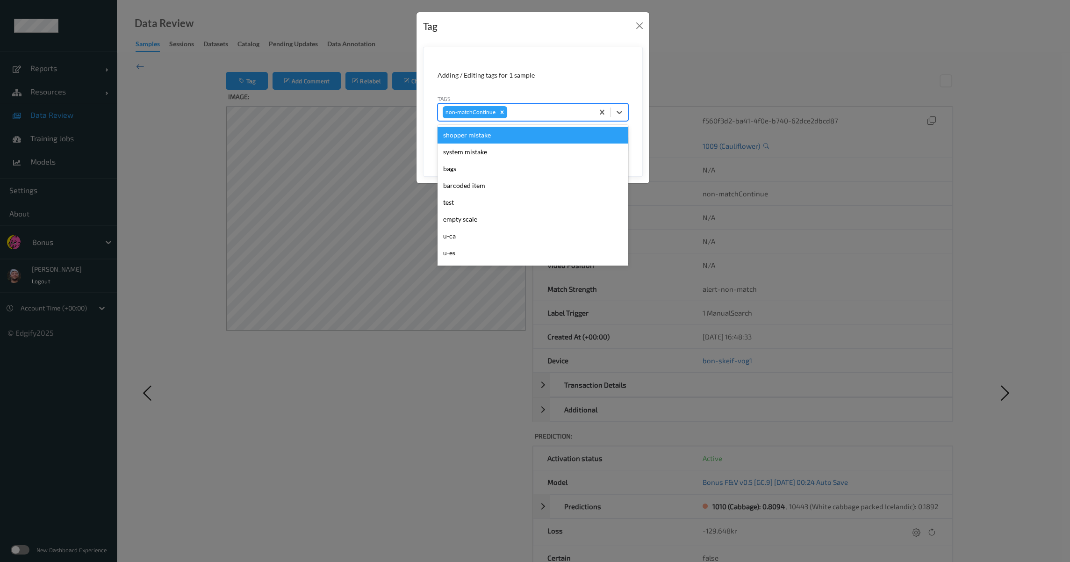
click at [548, 114] on div at bounding box center [549, 112] width 80 height 11
type input "ig"
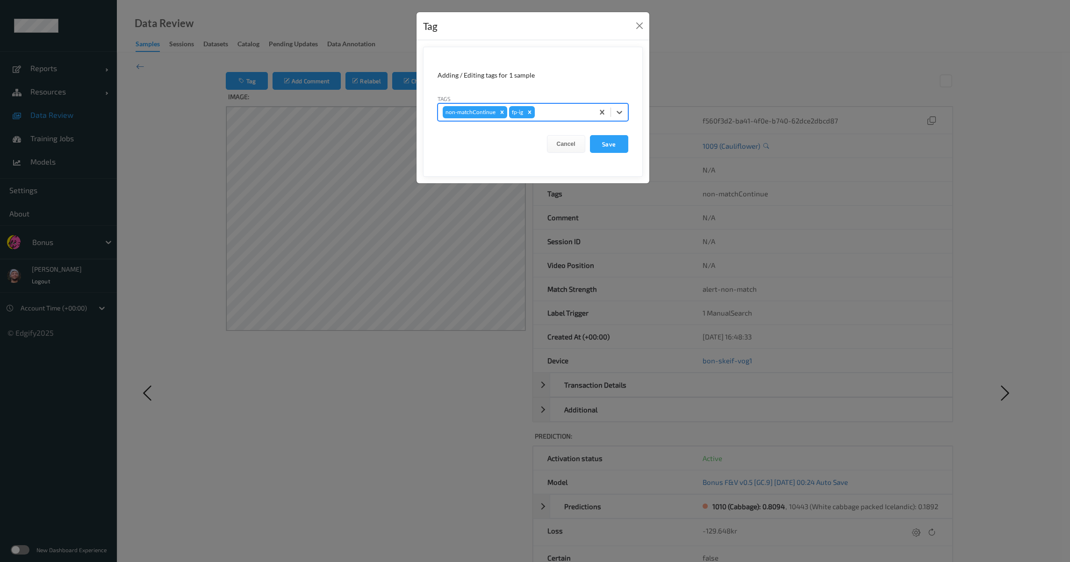
click at [590, 135] on button "Save" at bounding box center [609, 144] width 38 height 18
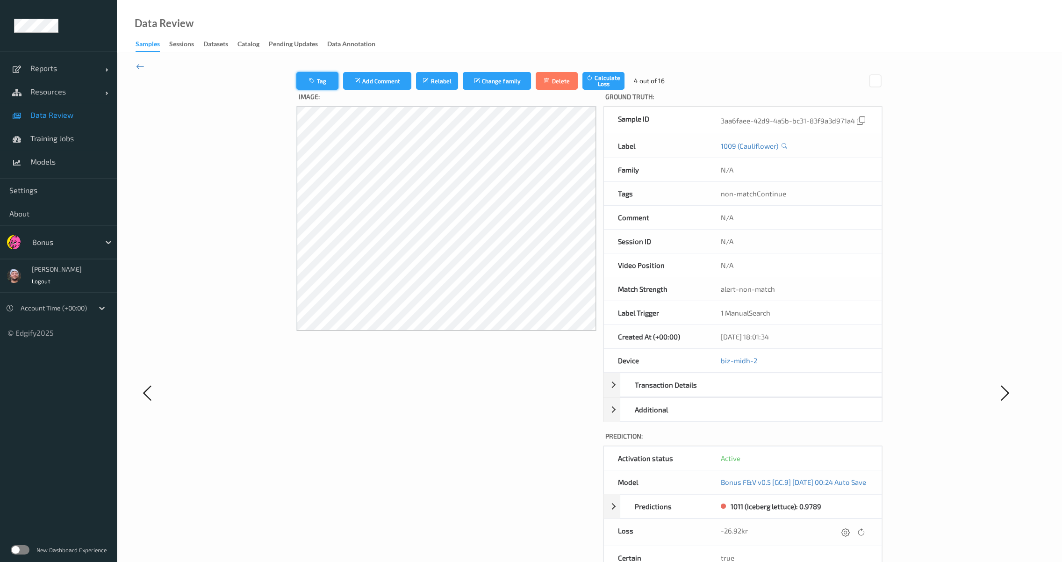
click at [309, 79] on icon "button" at bounding box center [313, 81] width 8 height 7
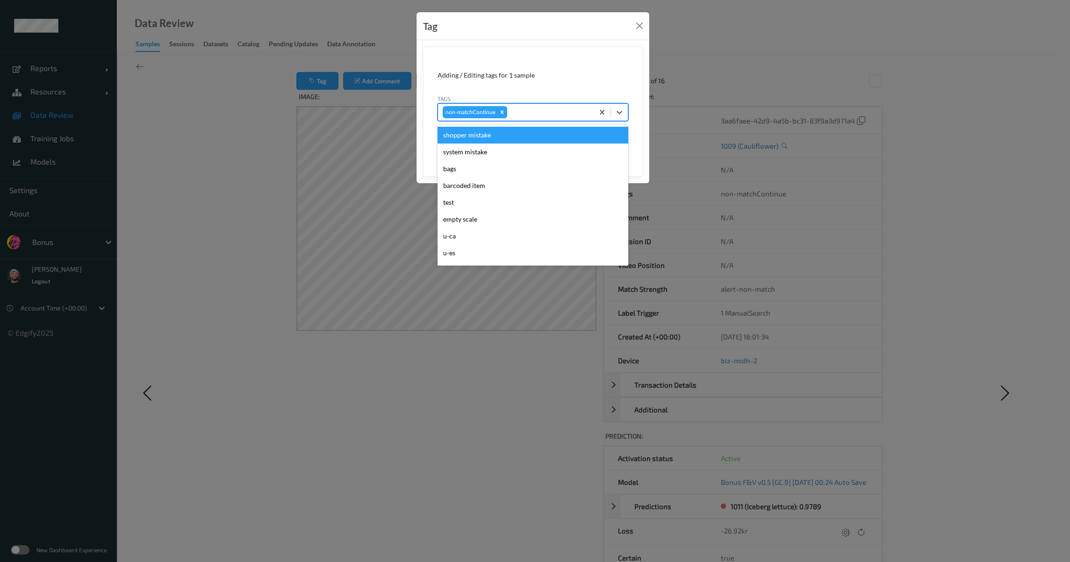
click at [548, 108] on div at bounding box center [549, 112] width 80 height 11
type input "pi"
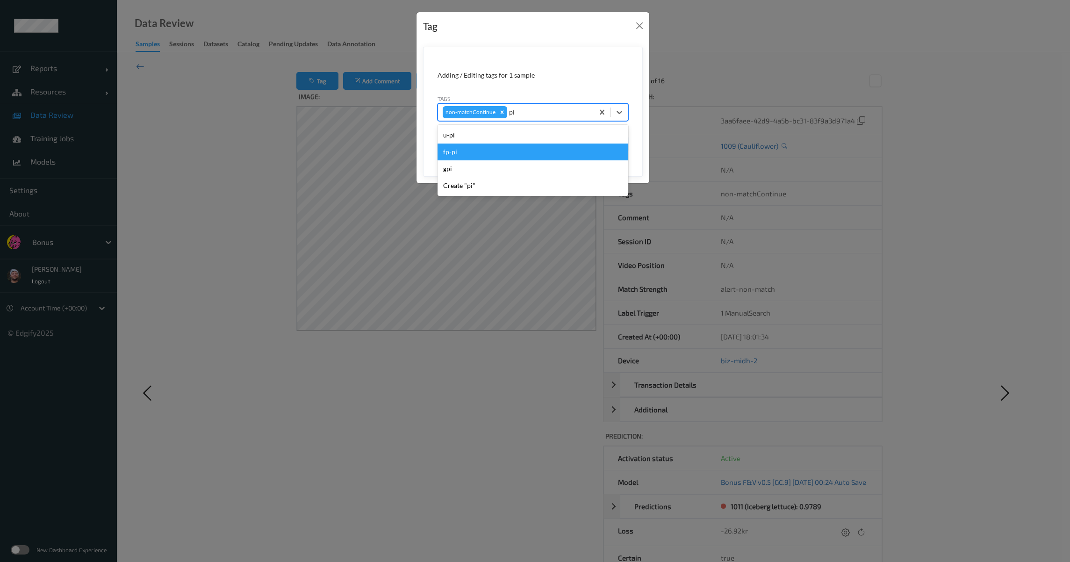
drag, startPoint x: 544, startPoint y: 160, endPoint x: 542, endPoint y: 152, distance: 8.6
click at [542, 152] on div "u-pi fp-pi gpi Create "pi"" at bounding box center [533, 160] width 191 height 71
click at [542, 152] on div "fp-pi" at bounding box center [533, 152] width 191 height 17
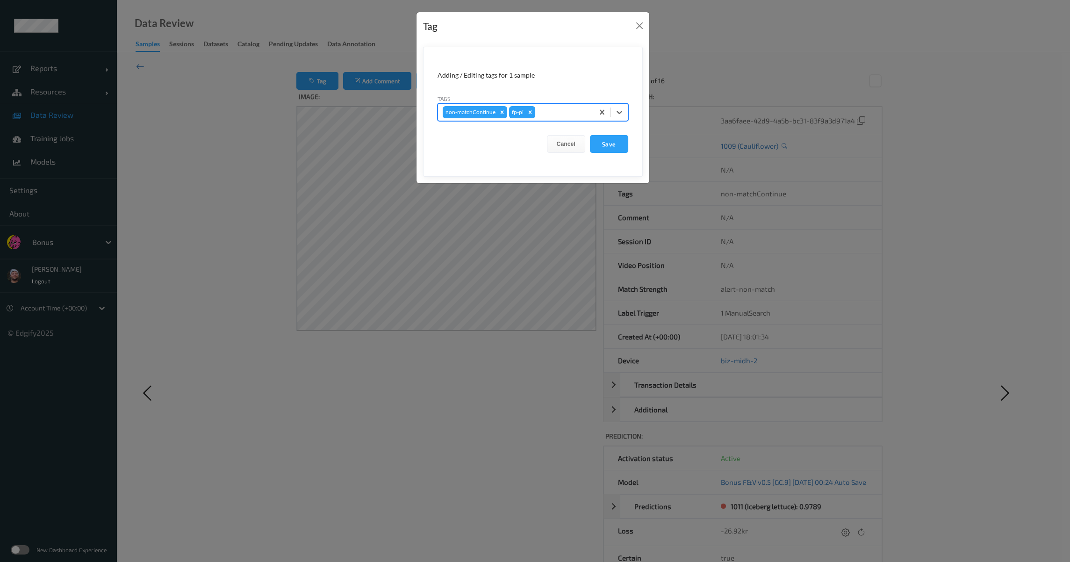
click at [590, 135] on button "Save" at bounding box center [609, 144] width 38 height 18
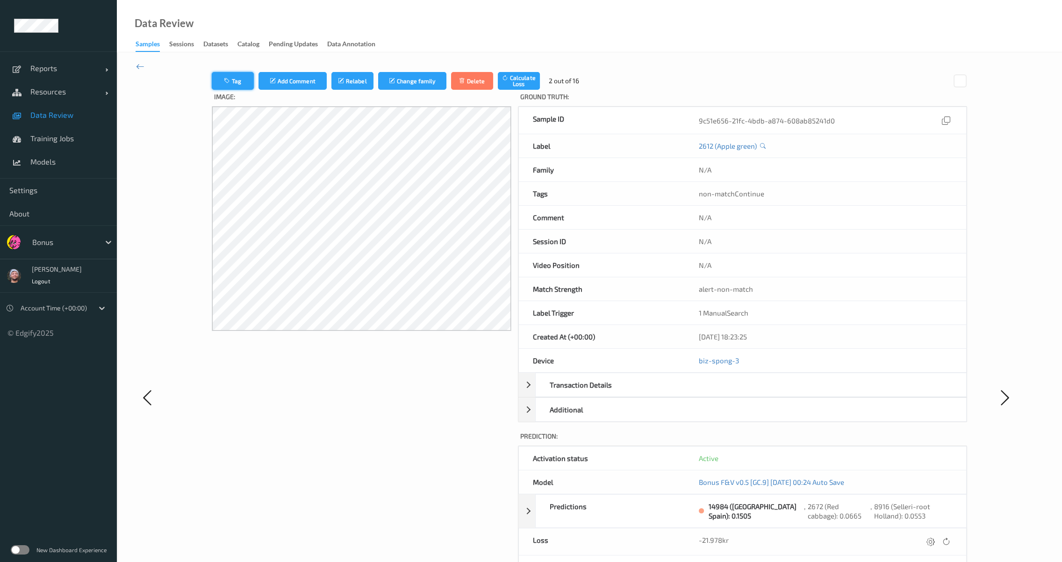
click at [247, 86] on button "Tag" at bounding box center [233, 81] width 42 height 18
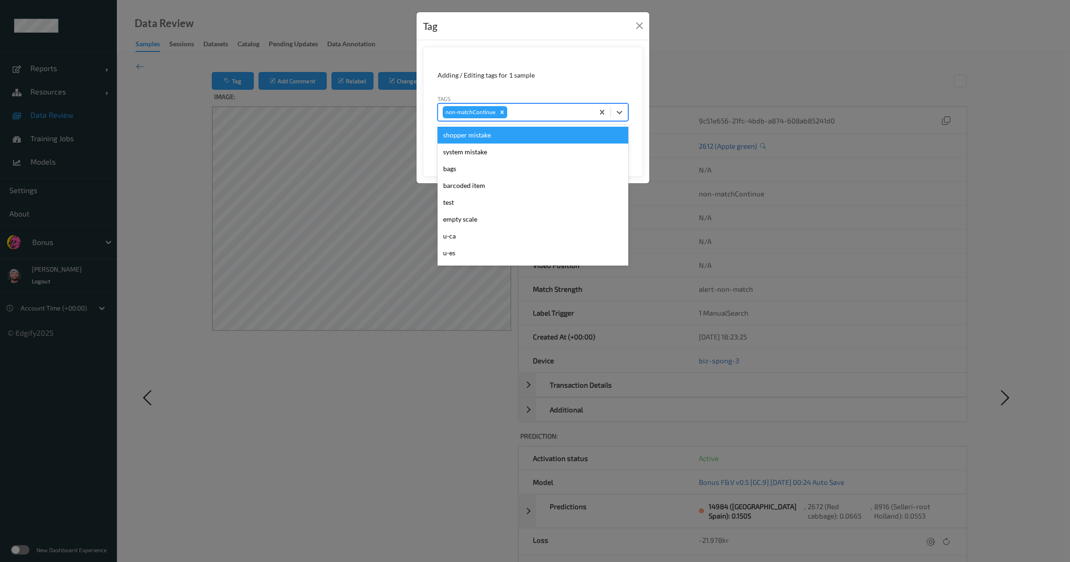
click at [529, 107] on div at bounding box center [549, 112] width 80 height 11
type input "o"
type input "pi"
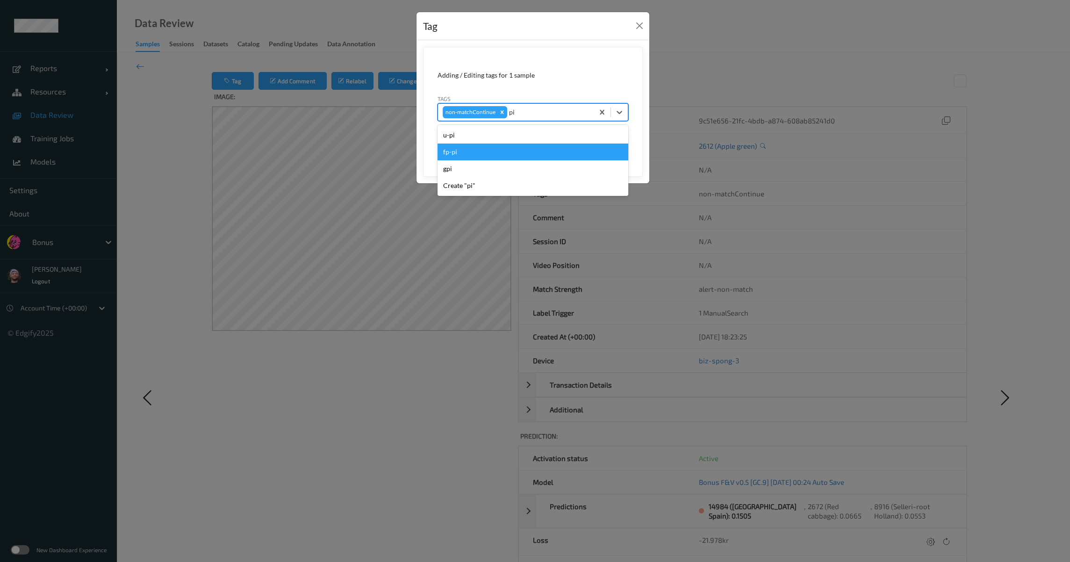
click at [460, 151] on div "fp-pi" at bounding box center [533, 152] width 191 height 17
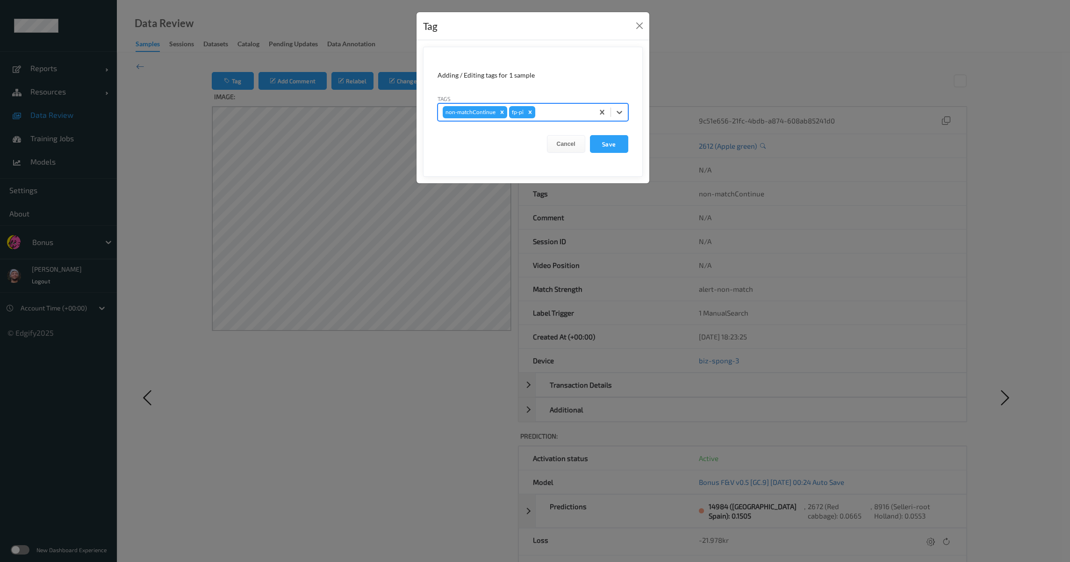
click at [590, 135] on button "Save" at bounding box center [609, 144] width 38 height 18
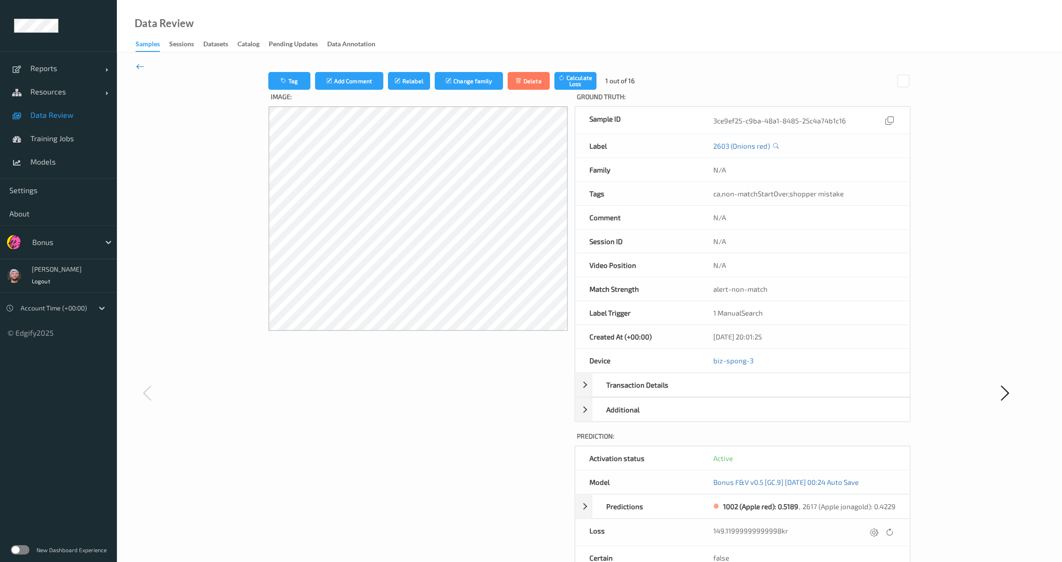
click at [143, 66] on icon at bounding box center [140, 66] width 8 height 10
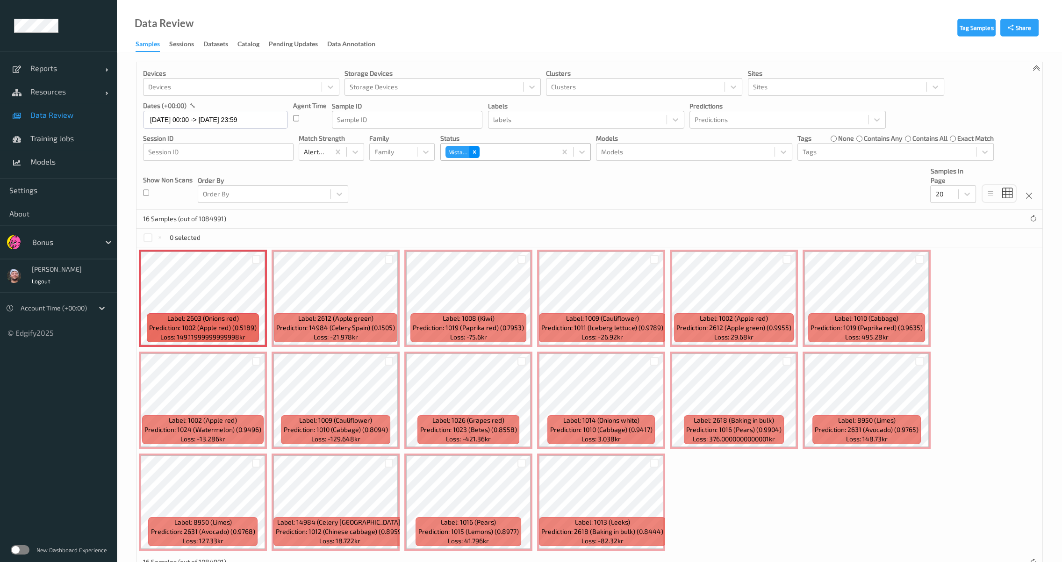
click at [478, 151] on div "Remove Mistake" at bounding box center [474, 152] width 10 height 12
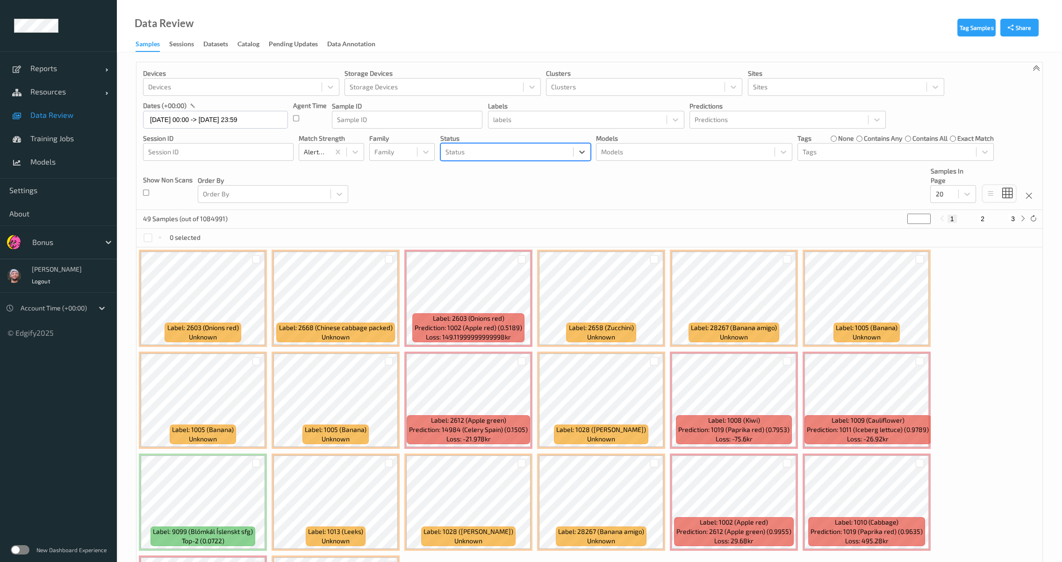
click at [478, 151] on div at bounding box center [507, 151] width 123 height 11
click at [486, 255] on span "Unknown" at bounding box center [473, 258] width 28 height 9
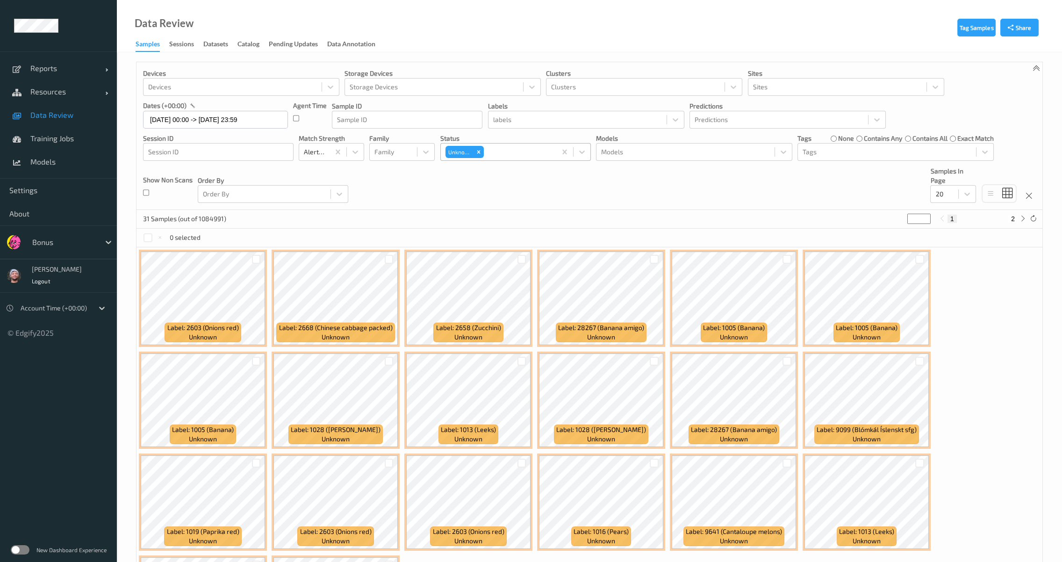
click at [386, 223] on div "31 Samples (out of 1084991) * 1 2" at bounding box center [590, 219] width 906 height 19
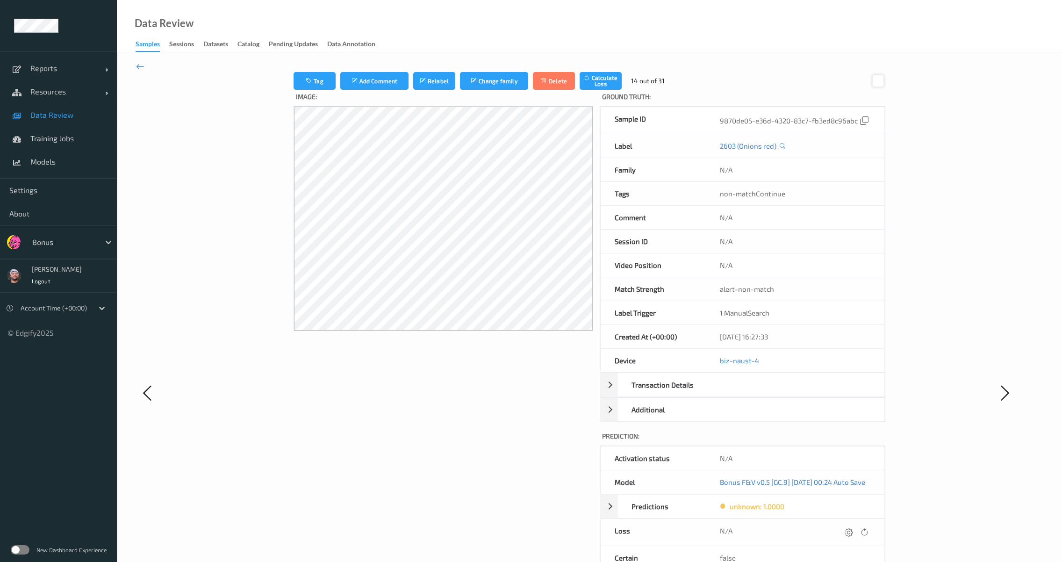
click at [885, 82] on div at bounding box center [878, 80] width 13 height 13
click at [884, 82] on div at bounding box center [877, 80] width 13 height 13
click at [885, 82] on div at bounding box center [879, 80] width 13 height 13
click at [886, 82] on div at bounding box center [879, 80] width 13 height 13
click at [880, 82] on div at bounding box center [874, 80] width 13 height 13
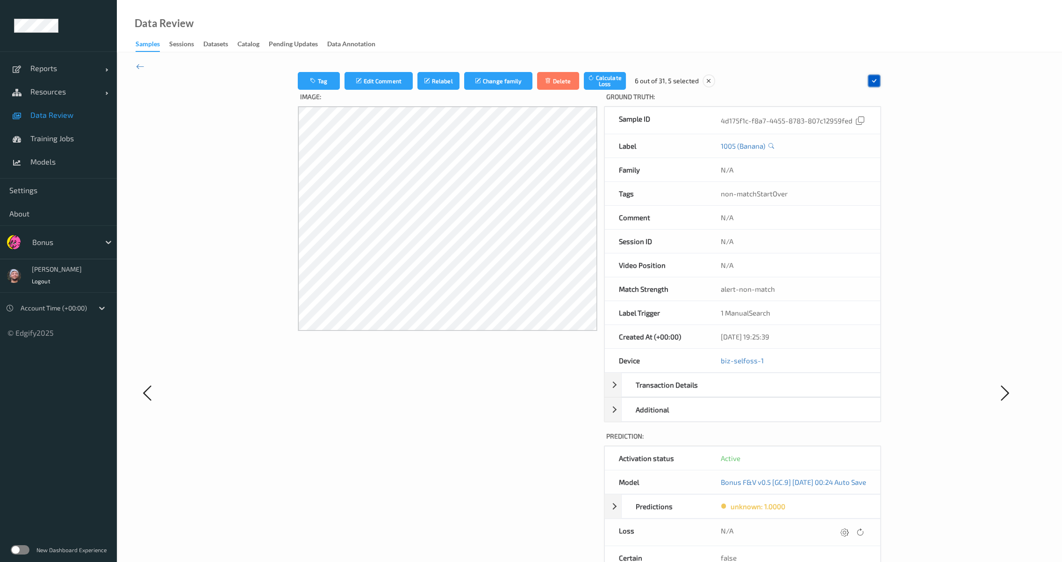
click at [878, 82] on icon at bounding box center [874, 81] width 8 height 8
click at [882, 82] on div at bounding box center [875, 80] width 13 height 13
click at [884, 83] on div at bounding box center [877, 80] width 13 height 13
click at [307, 80] on icon "button" at bounding box center [311, 81] width 8 height 7
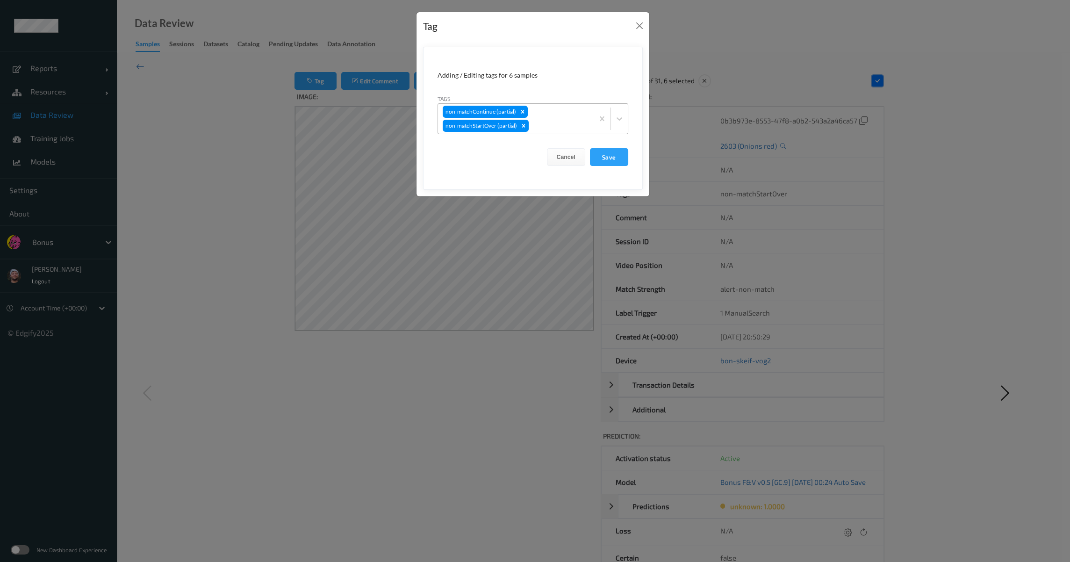
click at [558, 118] on div "non-matchContinue (partial) non-matchStartOver (partial)" at bounding box center [516, 119] width 156 height 30
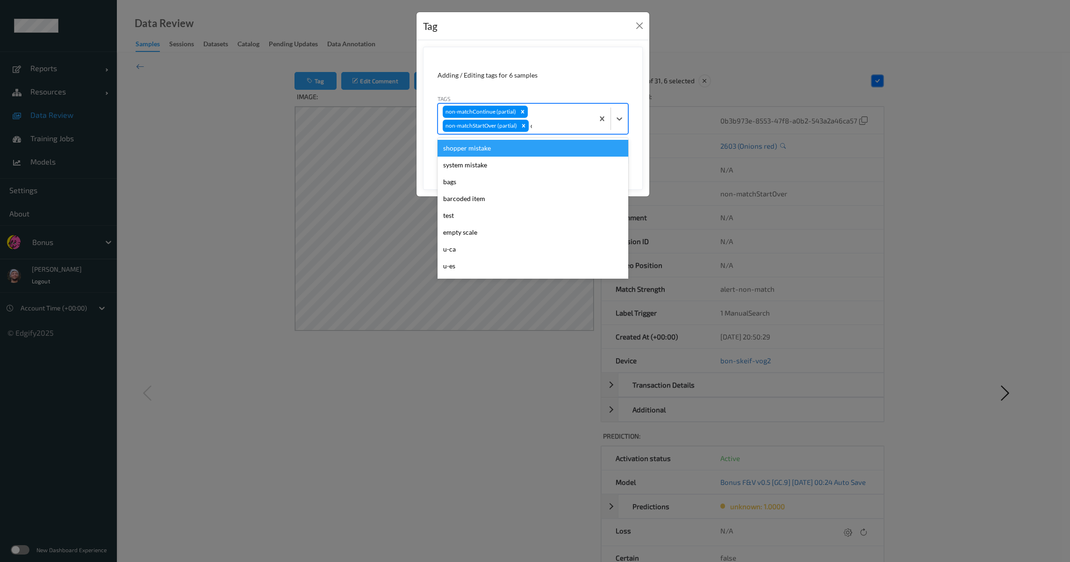
type input "ca"
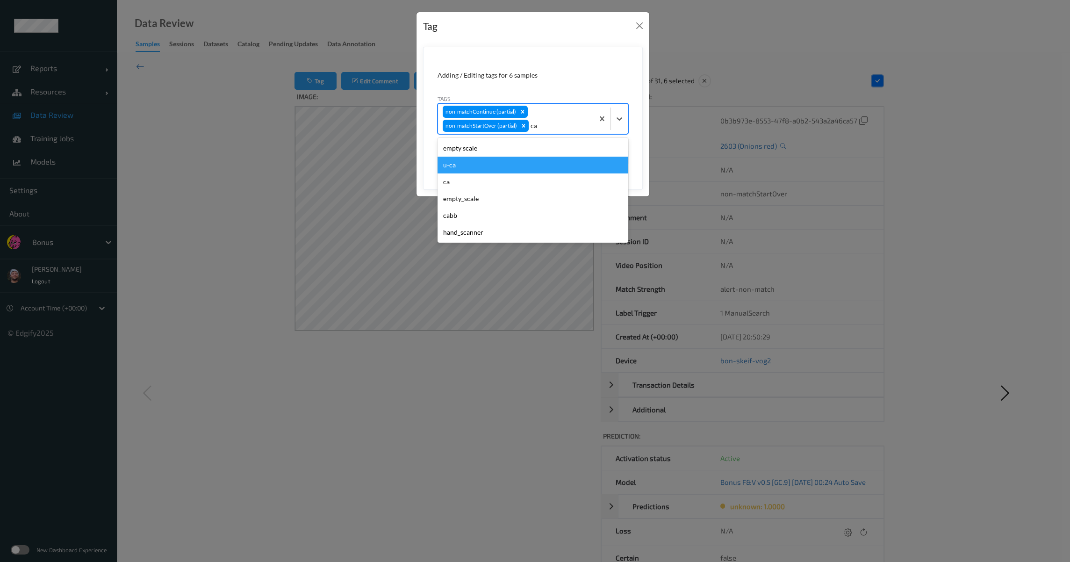
click at [511, 162] on div "u-ca" at bounding box center [533, 165] width 191 height 17
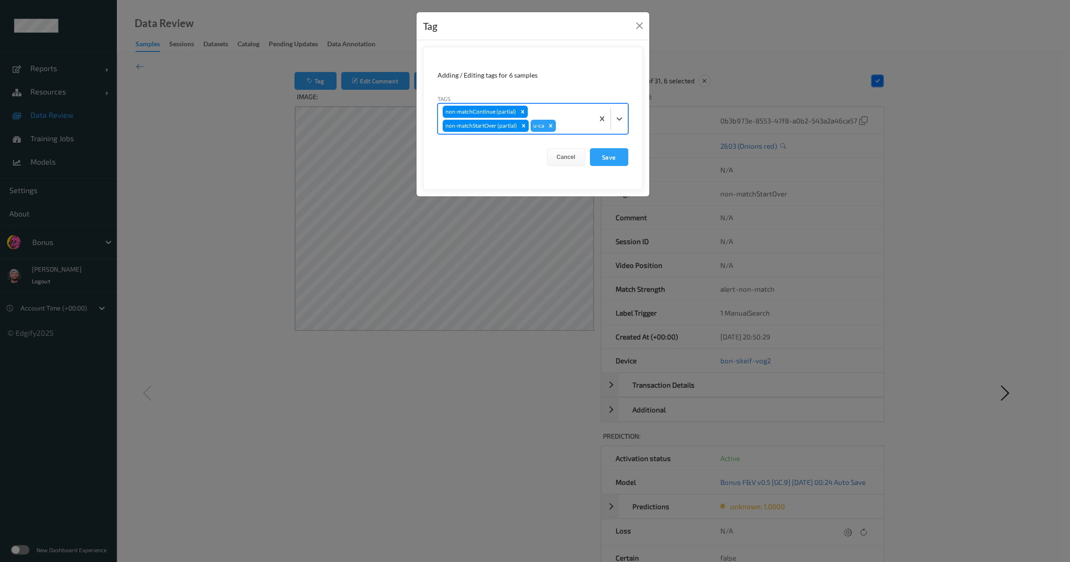
type input "s"
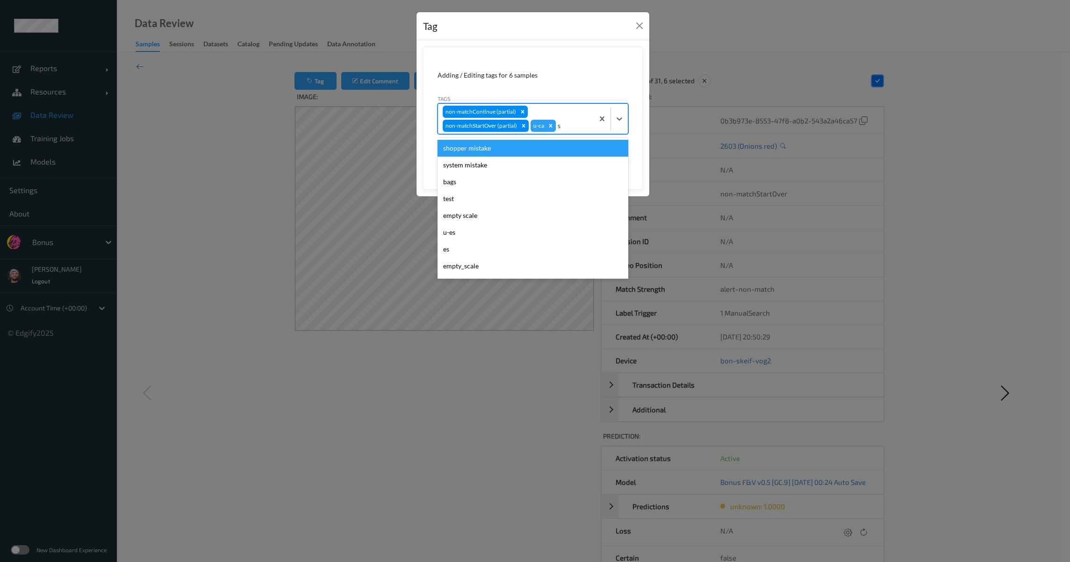
click at [501, 149] on div "shopper mistake" at bounding box center [533, 148] width 191 height 17
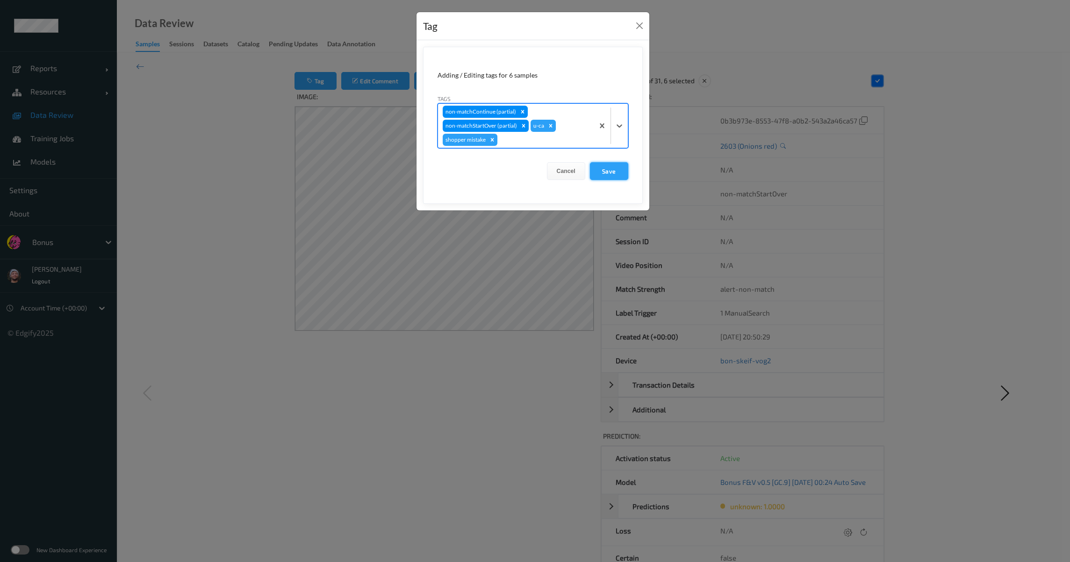
click at [613, 173] on button "Save" at bounding box center [609, 171] width 38 height 18
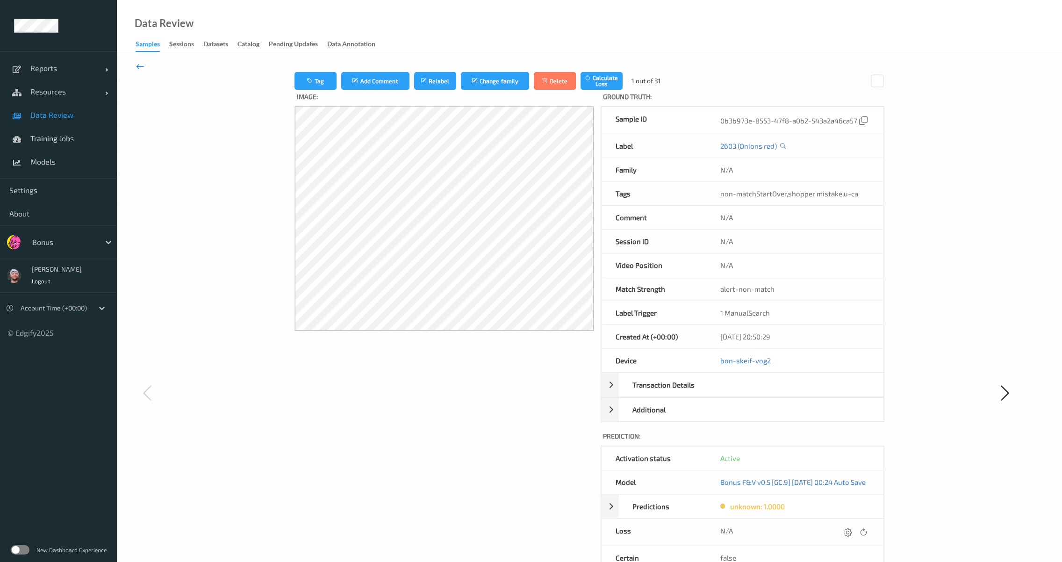
click at [140, 65] on icon at bounding box center [140, 66] width 8 height 10
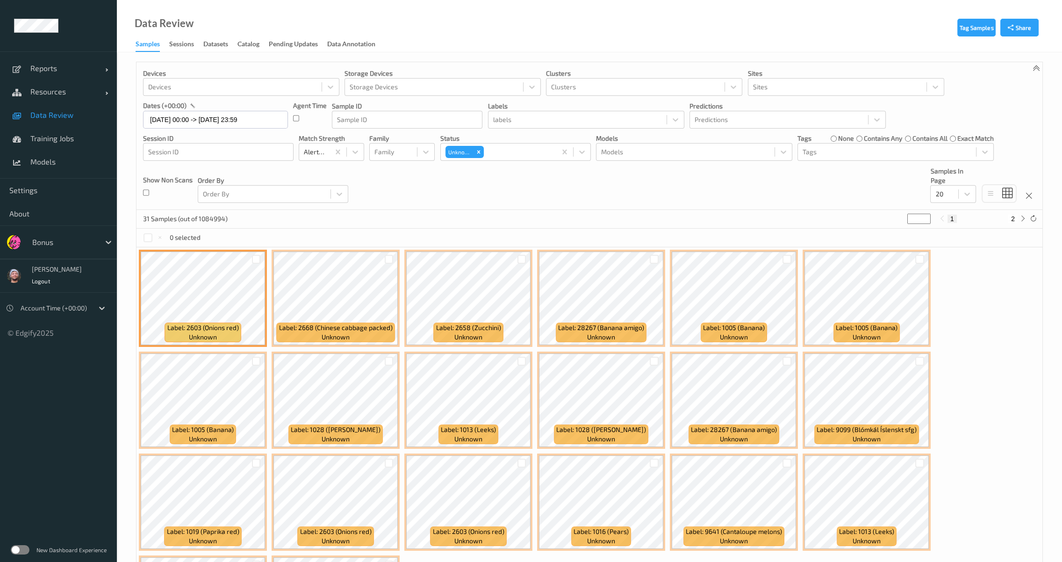
click at [844, 139] on label "none" at bounding box center [846, 138] width 16 height 9
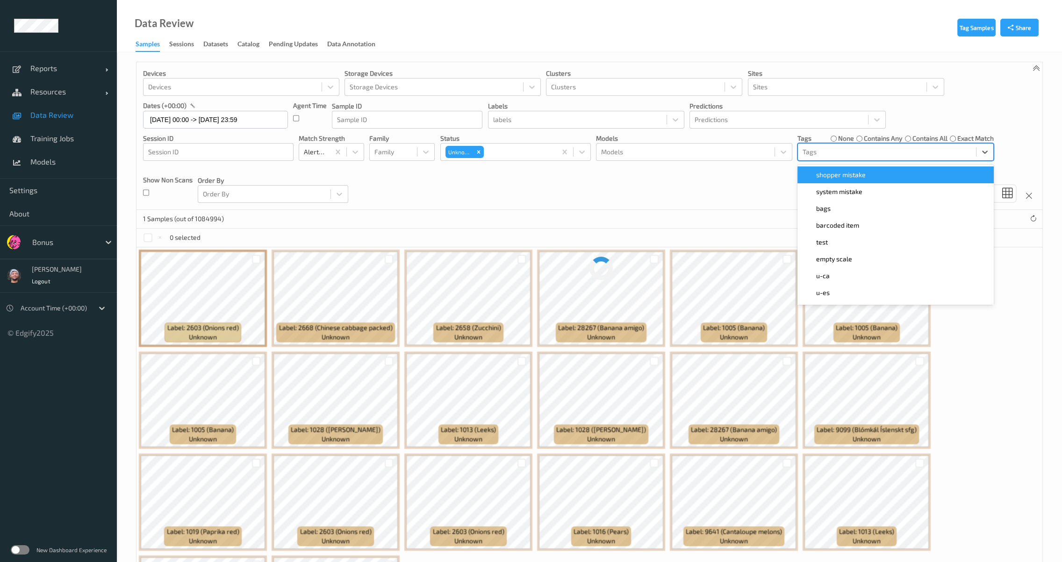
click at [824, 153] on div at bounding box center [887, 151] width 169 height 11
type input "ca"
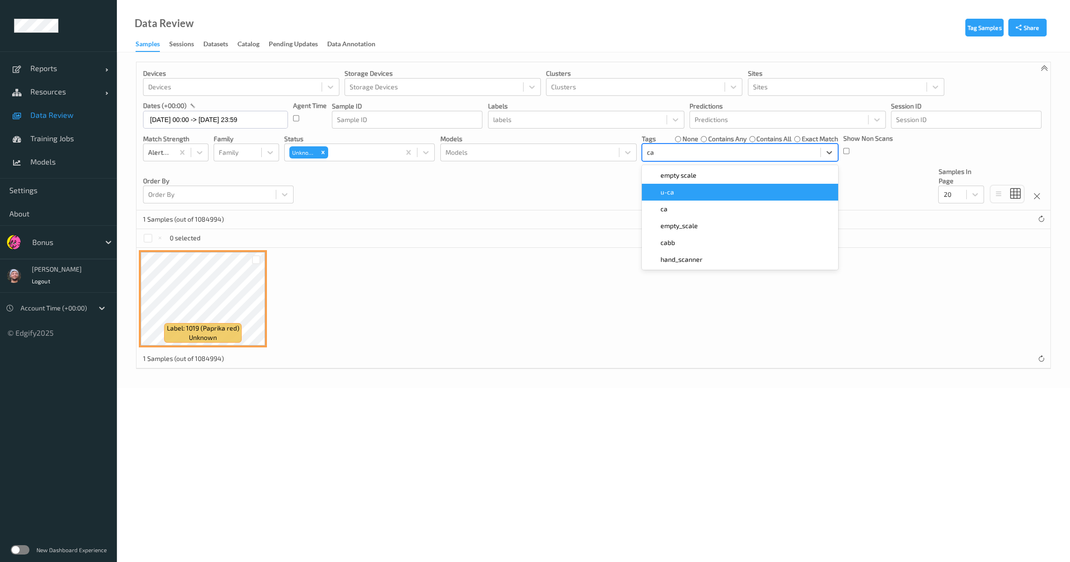
click at [763, 191] on div "u-ca" at bounding box center [740, 191] width 185 height 9
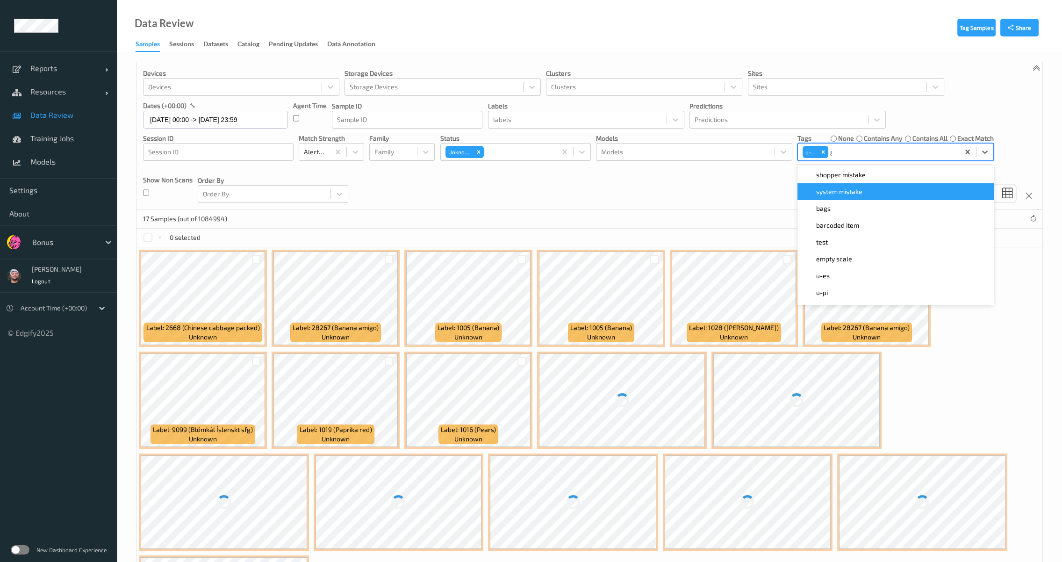
type input "gi"
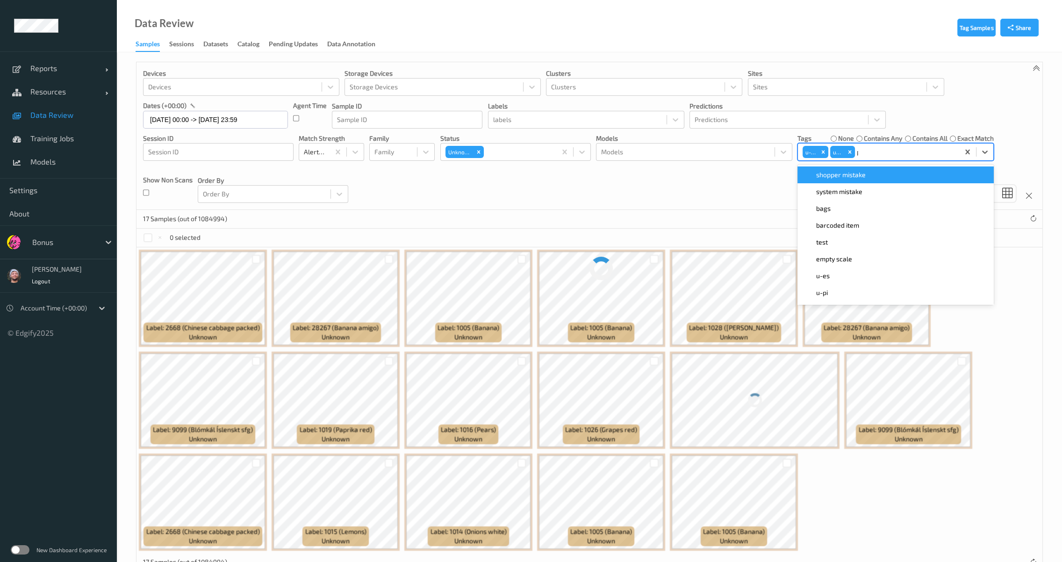
type input "pi"
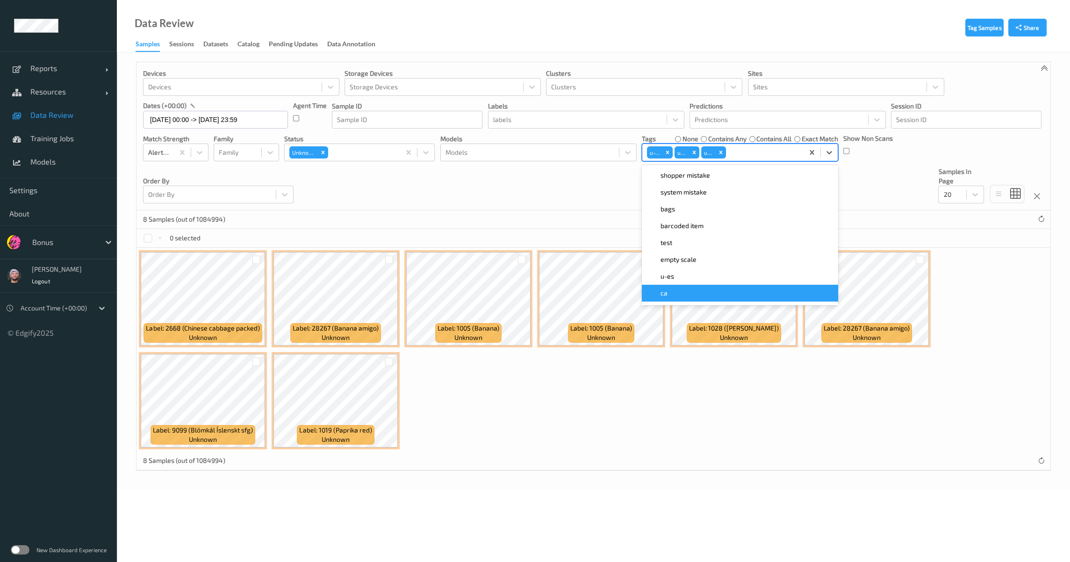
click at [524, 392] on div "Label: 2668 (Chinese cabbage packed) unknown Label: 28267 (Banana amigo) unknow…" at bounding box center [594, 350] width 914 height 204
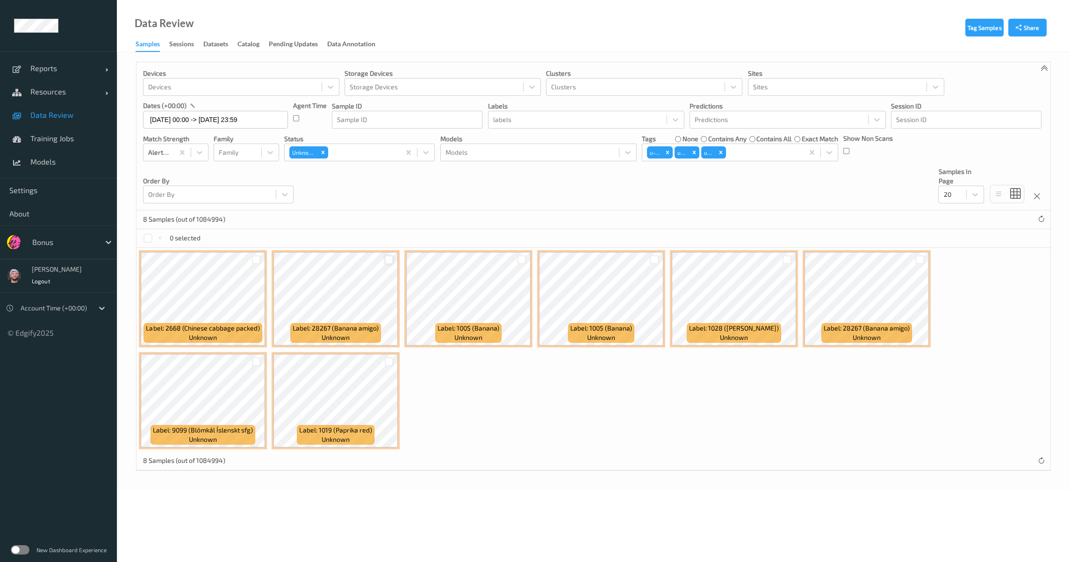
click at [392, 257] on div at bounding box center [389, 259] width 9 height 9
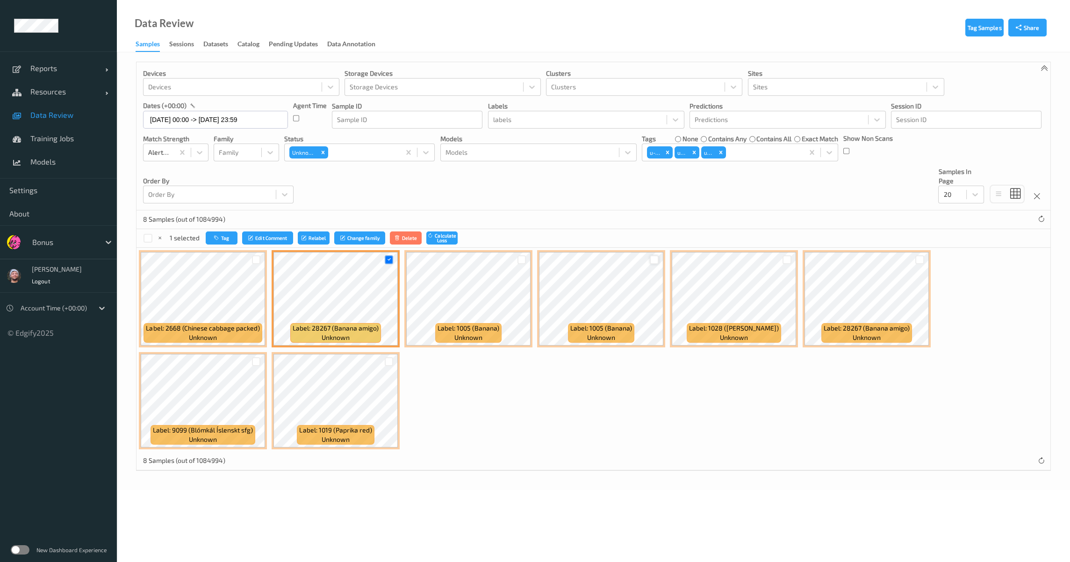
click at [654, 261] on div at bounding box center [654, 259] width 9 height 9
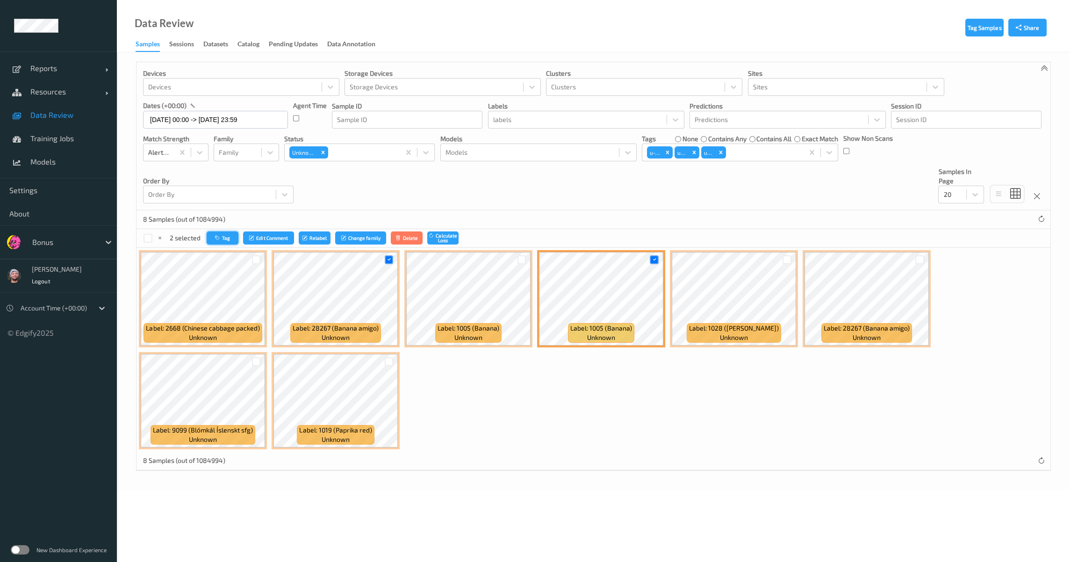
click at [208, 233] on button "Tag" at bounding box center [223, 238] width 32 height 14
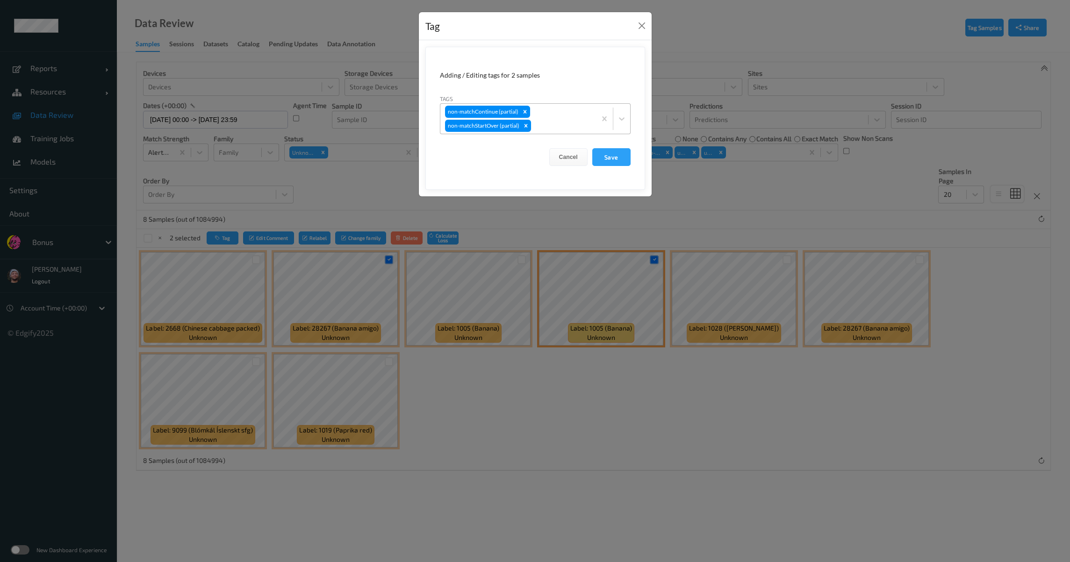
click at [557, 121] on div at bounding box center [562, 125] width 58 height 11
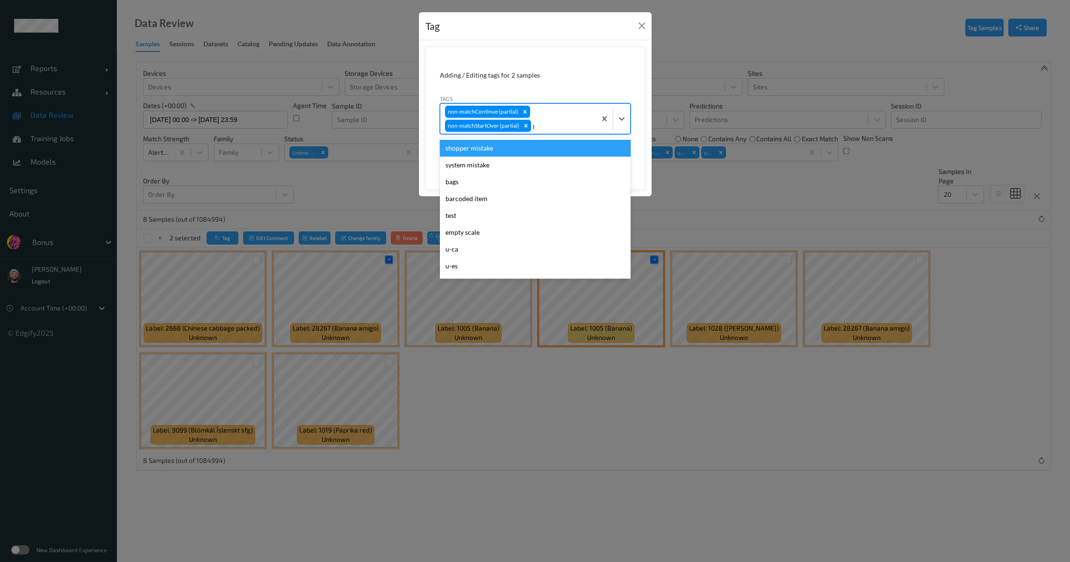
type input "gi"
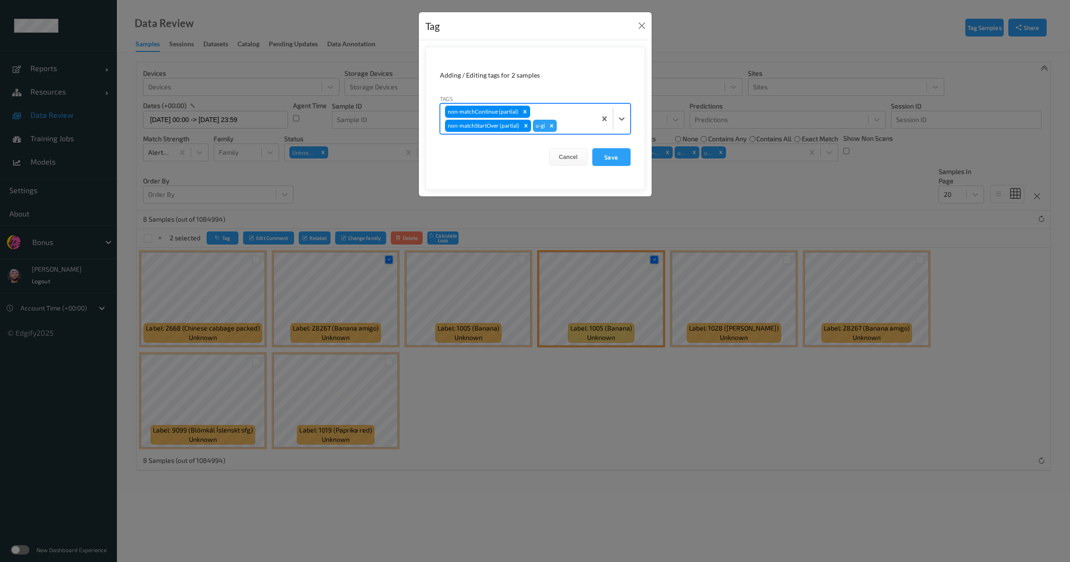
click at [592, 148] on button "Save" at bounding box center [611, 157] width 38 height 18
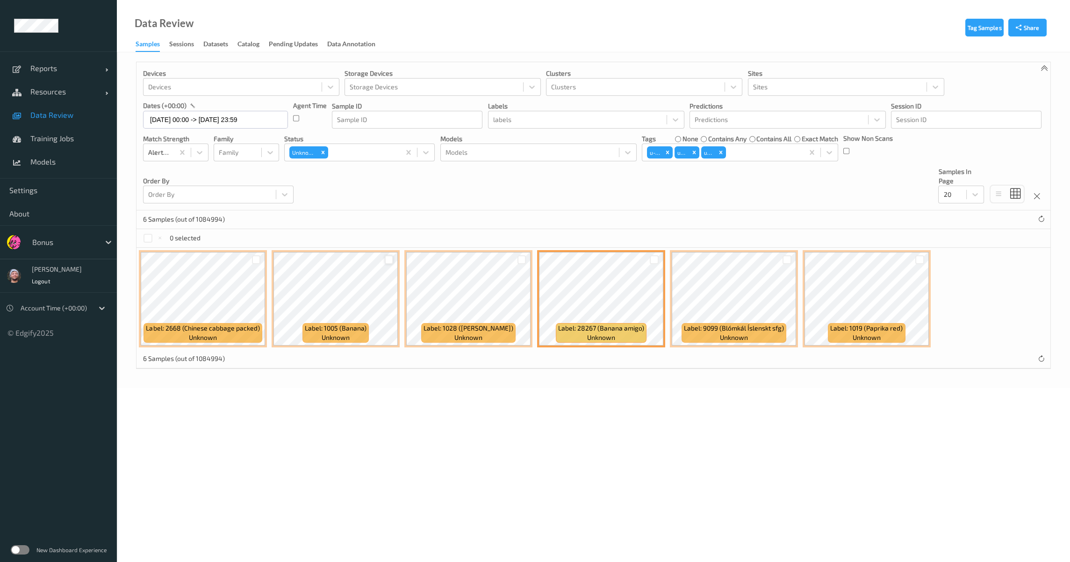
click at [390, 259] on div at bounding box center [389, 259] width 9 height 9
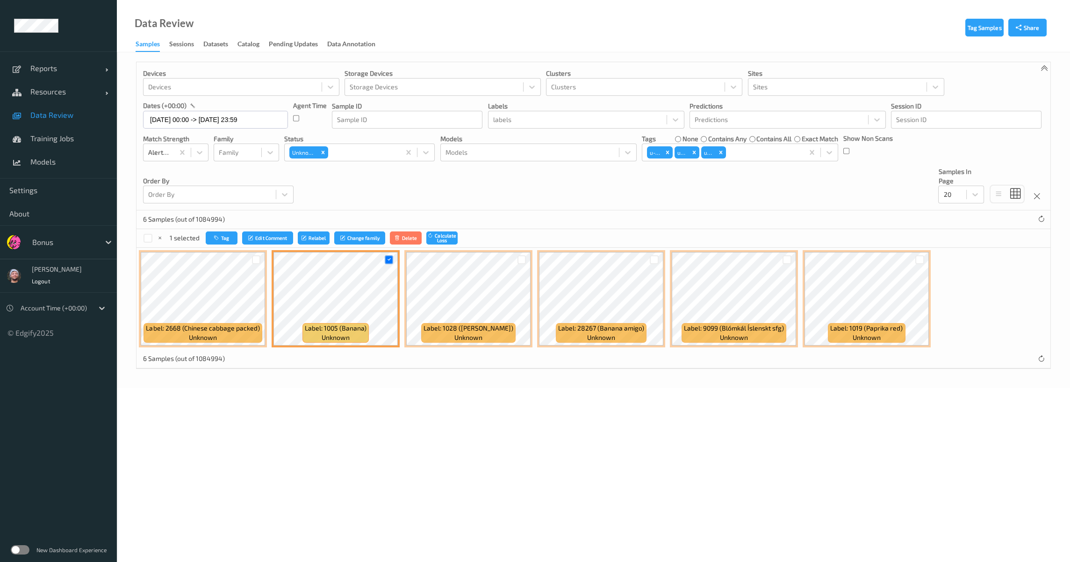
click at [247, 258] on div at bounding box center [256, 259] width 18 height 15
click at [254, 259] on div at bounding box center [256, 259] width 9 height 9
click at [525, 259] on div at bounding box center [522, 259] width 9 height 9
click at [924, 253] on div at bounding box center [920, 259] width 18 height 15
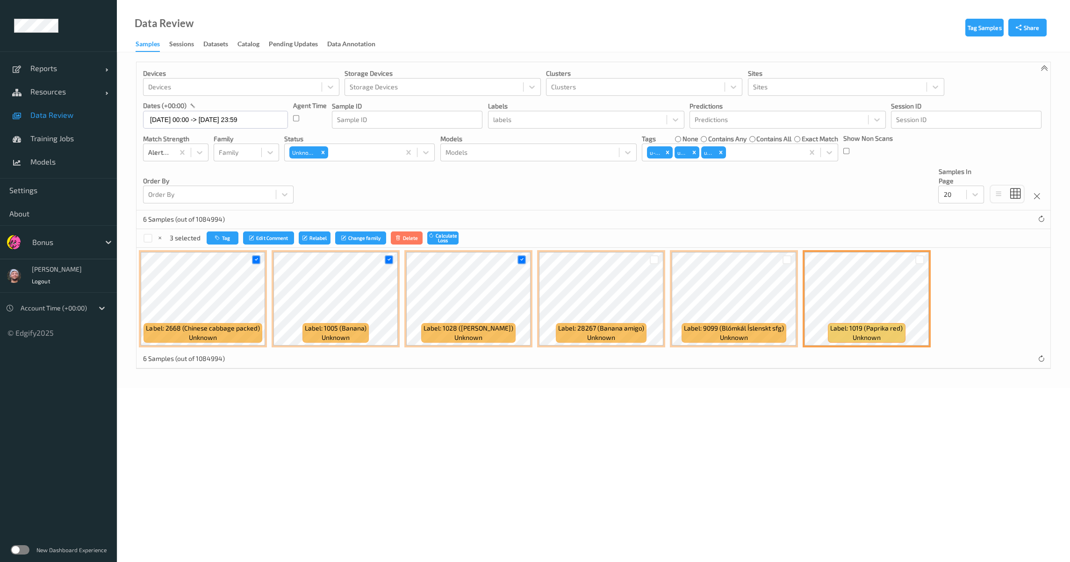
click at [913, 260] on div at bounding box center [920, 259] width 18 height 15
click at [916, 258] on div at bounding box center [919, 259] width 9 height 9
click at [228, 227] on div "6 Samples (out of 1084994)" at bounding box center [594, 219] width 914 height 19
click at [219, 238] on icon "button" at bounding box center [219, 238] width 7 height 6
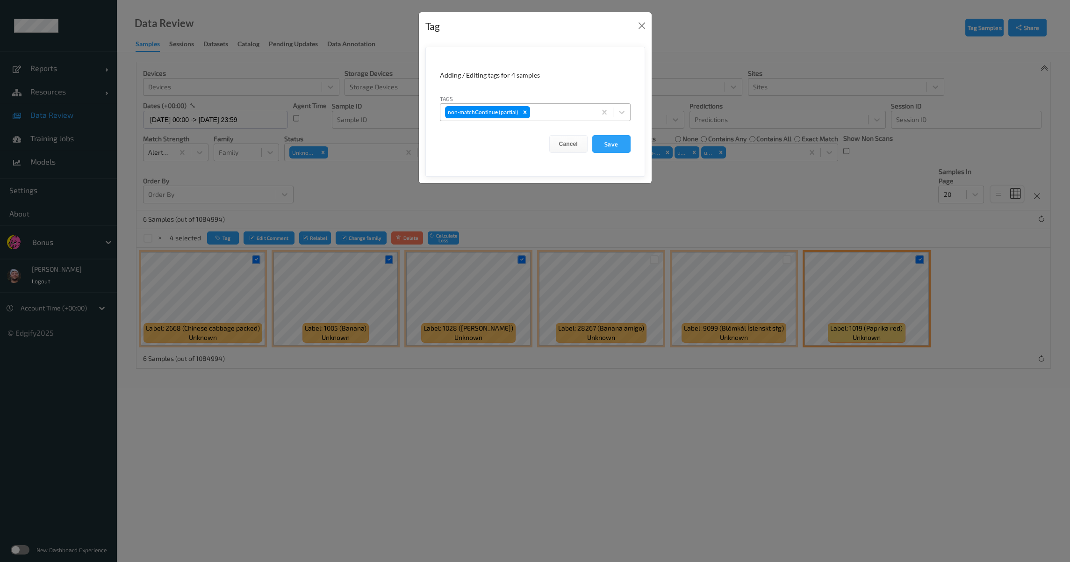
click at [551, 110] on div at bounding box center [561, 112] width 59 height 11
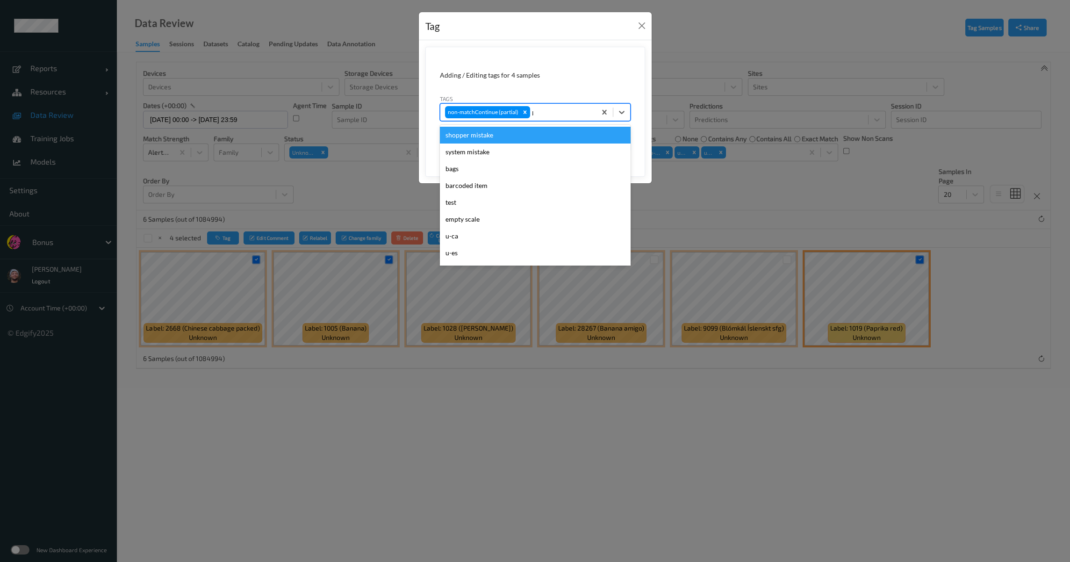
type input "pi"
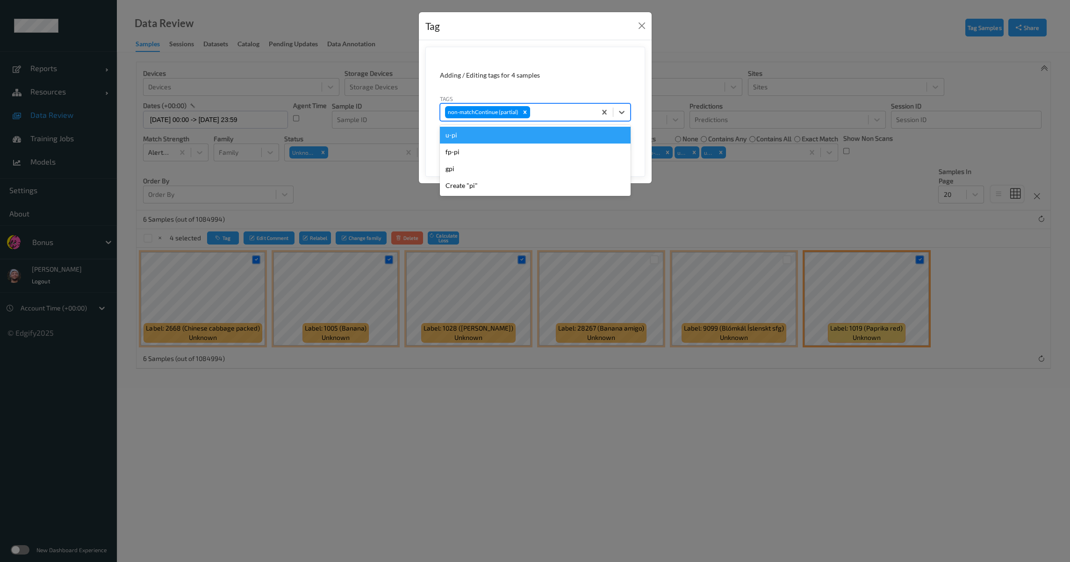
click at [592, 135] on button "Save" at bounding box center [611, 144] width 38 height 18
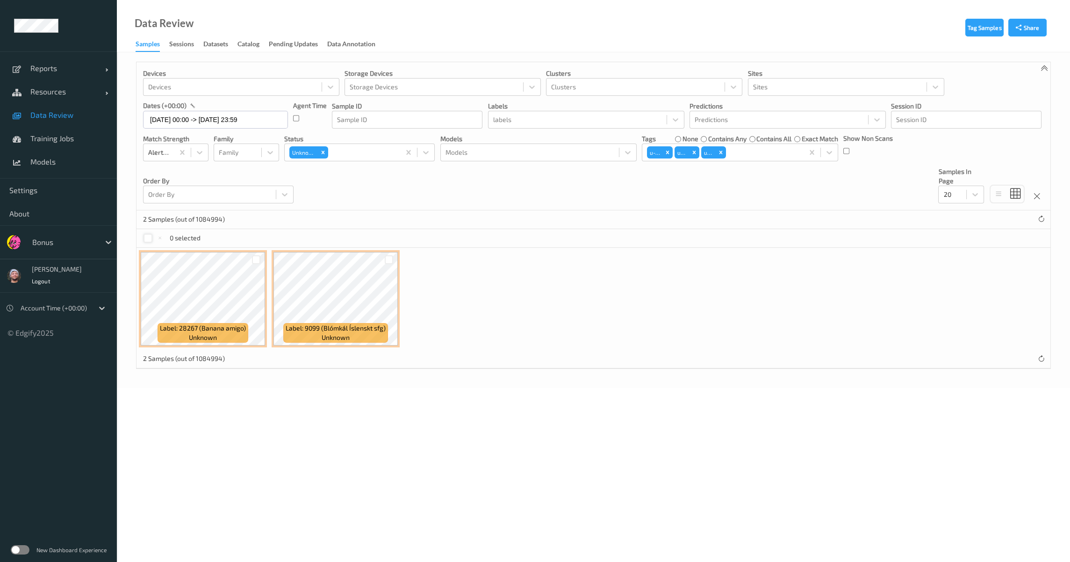
click at [147, 238] on div at bounding box center [148, 238] width 9 height 9
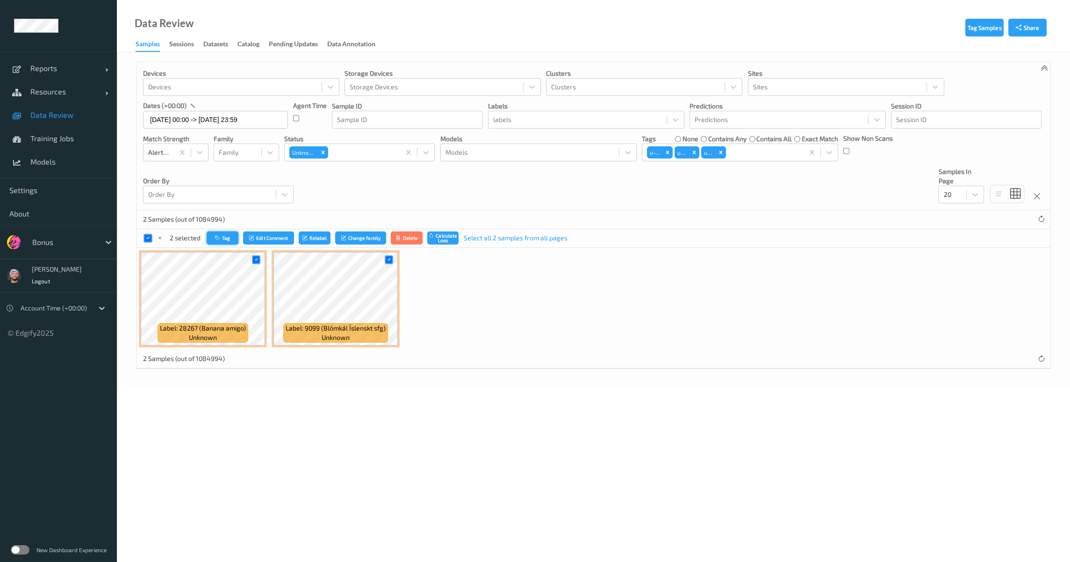
click at [230, 238] on button "Tag" at bounding box center [223, 238] width 32 height 14
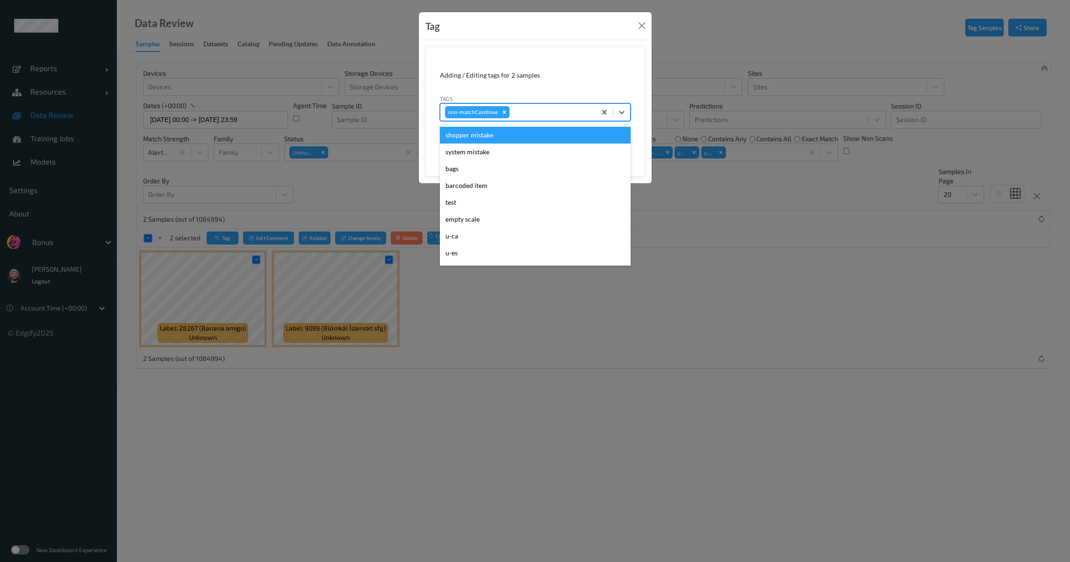
click at [522, 115] on div at bounding box center [551, 112] width 80 height 11
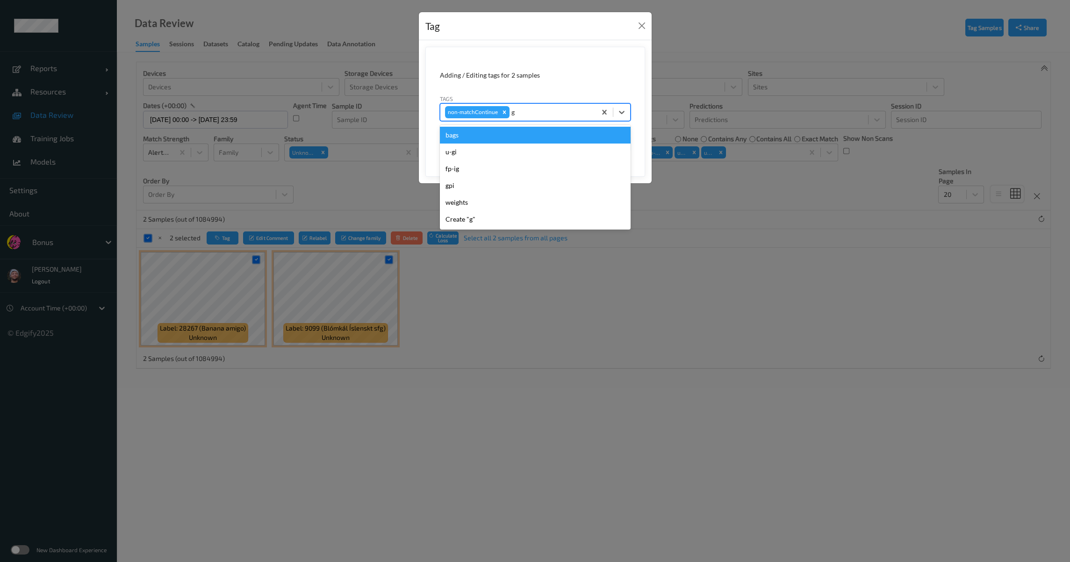
type input "gi"
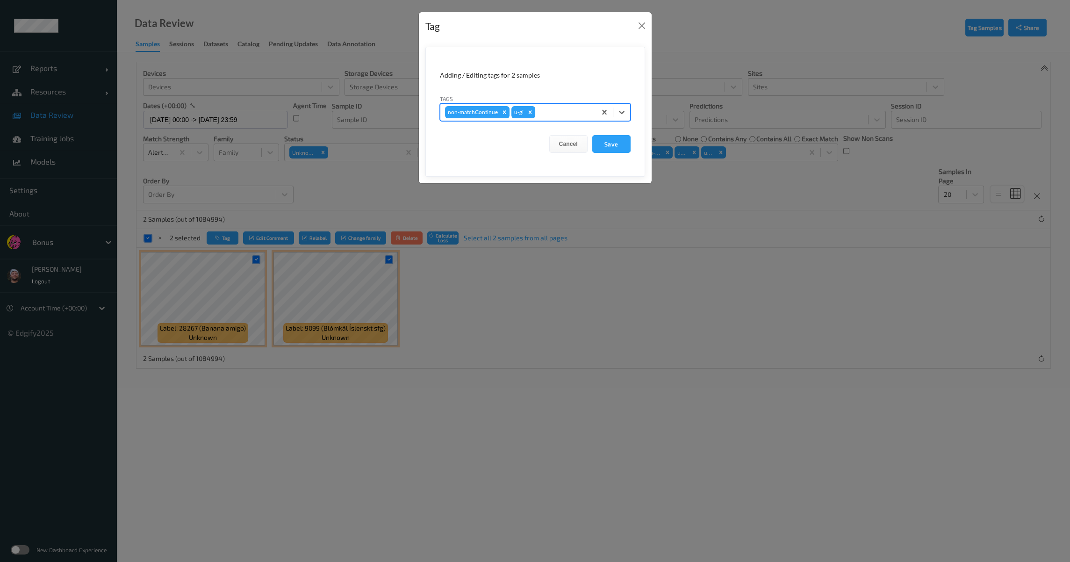
click at [592, 135] on button "Save" at bounding box center [611, 144] width 38 height 18
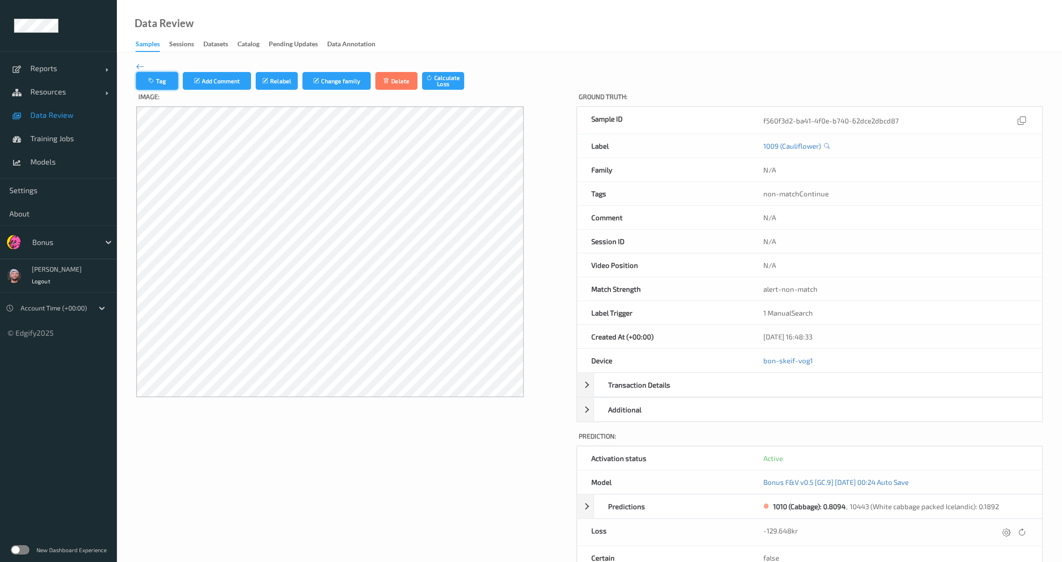
click at [165, 78] on button "Tag" at bounding box center [157, 81] width 42 height 18
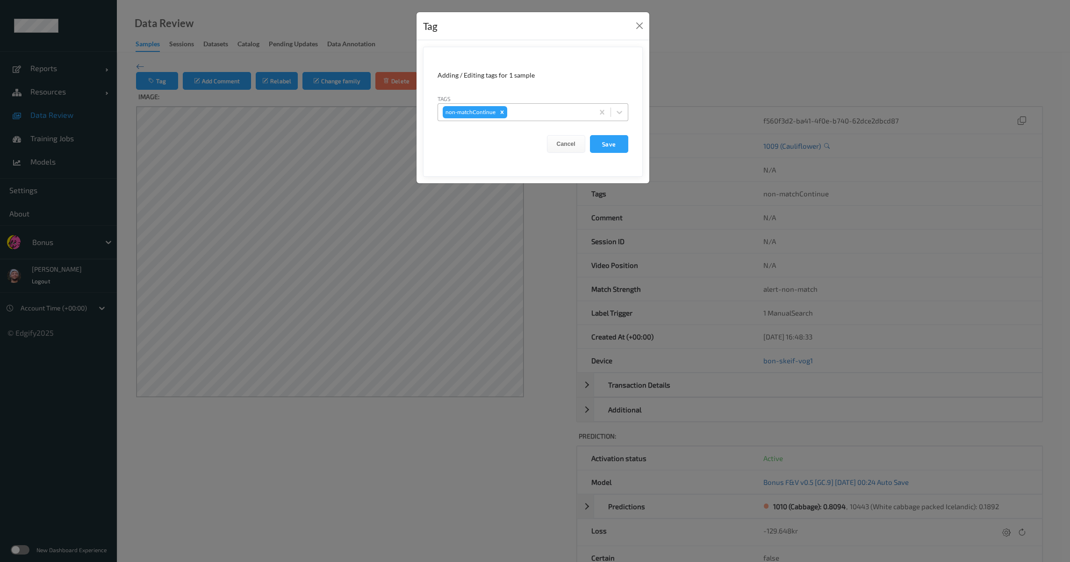
click at [514, 115] on div at bounding box center [549, 112] width 80 height 11
type input "ig"
click at [575, 150] on button "Cancel" at bounding box center [566, 144] width 38 height 18
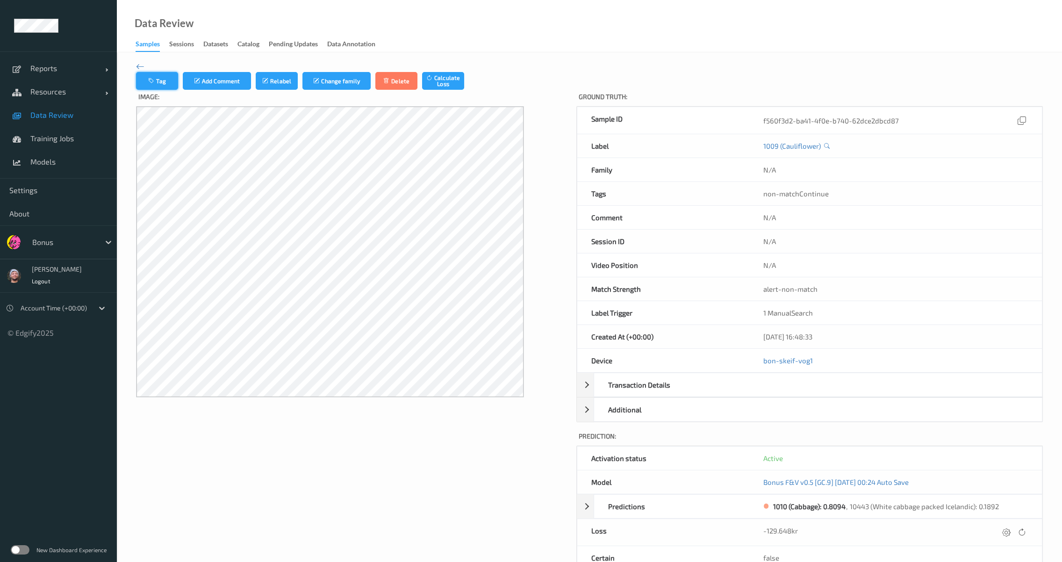
click at [165, 78] on button "Tag" at bounding box center [157, 81] width 42 height 18
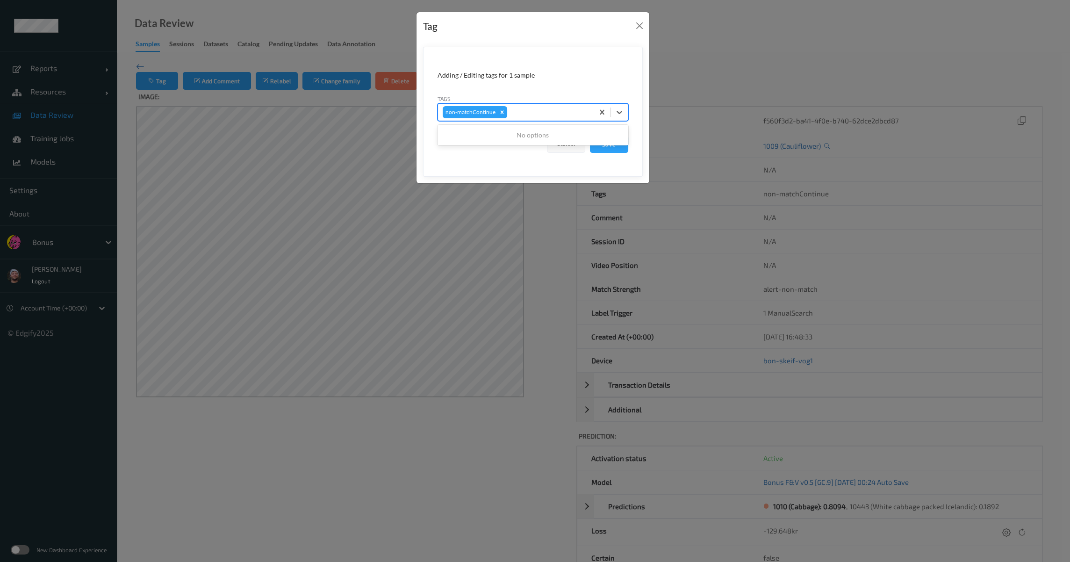
click at [542, 115] on div at bounding box center [549, 112] width 80 height 11
type input "ig"
click at [537, 94] on div "Tags option Create "ig" focused, 1 of 1. 1 result available for search term ig.…" at bounding box center [533, 107] width 191 height 27
click at [906, 123] on div "Tag Adding / Editing tags for 1 sample Tags non-matchContinue Cancel Save" at bounding box center [535, 281] width 1070 height 562
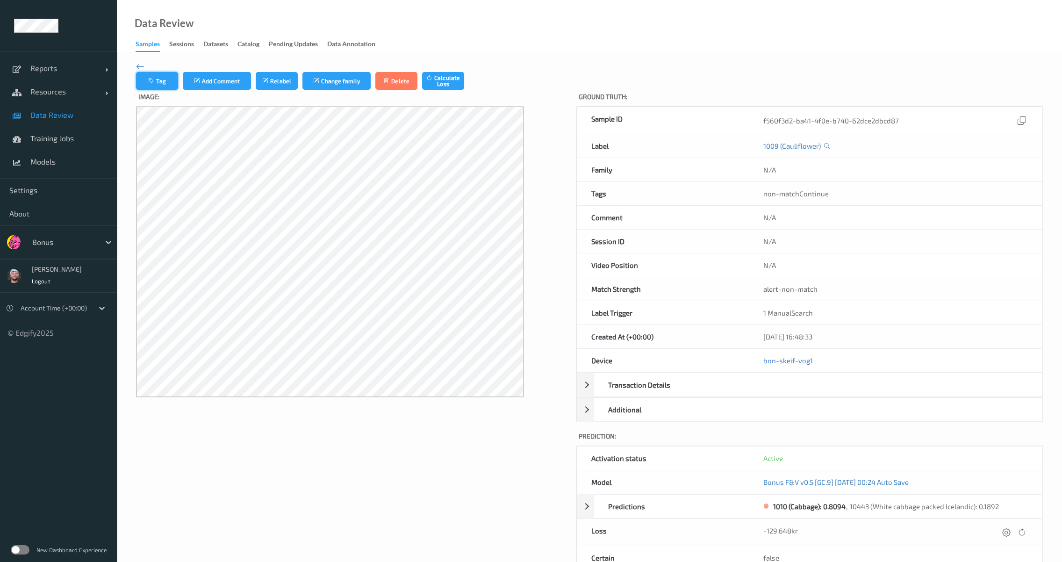
click at [156, 83] on icon "button" at bounding box center [152, 81] width 8 height 7
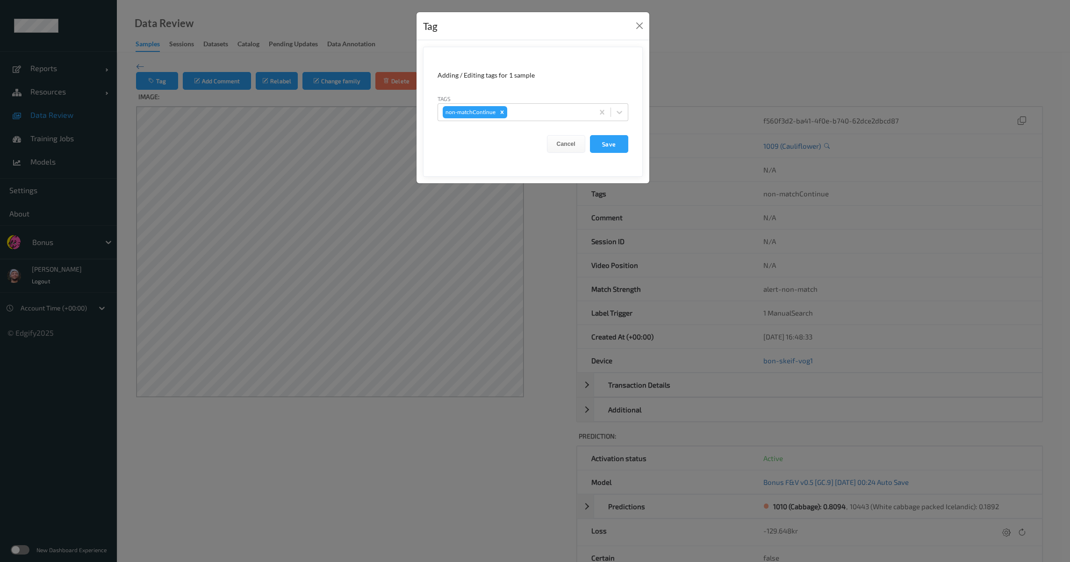
click at [542, 122] on form "Adding / Editing tags for 1 sample Tags non-matchContinue Cancel Save" at bounding box center [533, 112] width 220 height 130
click at [549, 113] on div at bounding box center [549, 112] width 80 height 11
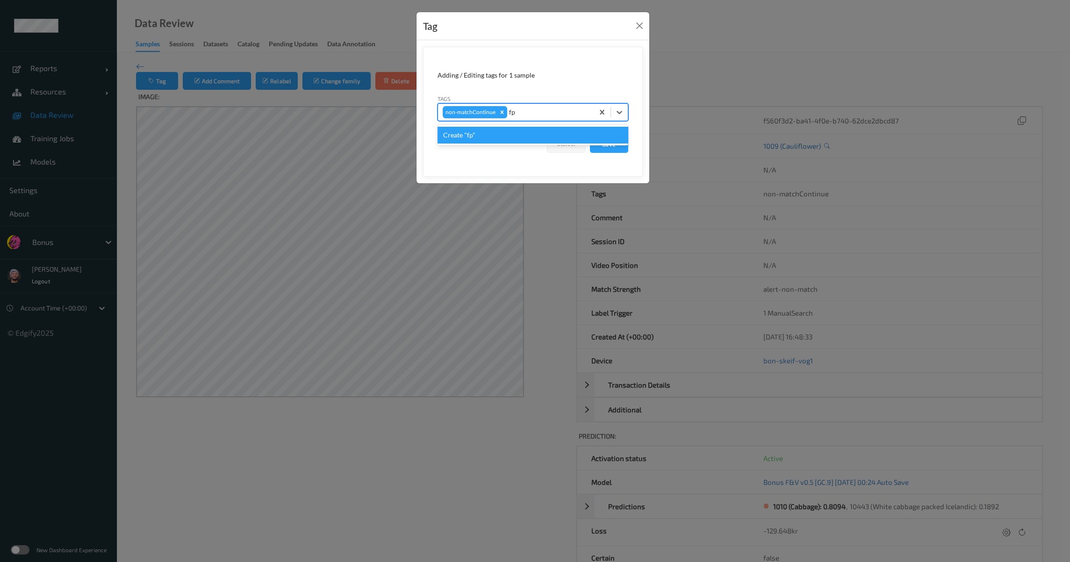
type input "fp"
click at [598, 308] on div "Tag Adding / Editing tags for 1 sample Tags option Create "fp" focused, 1 of 1.…" at bounding box center [535, 281] width 1070 height 562
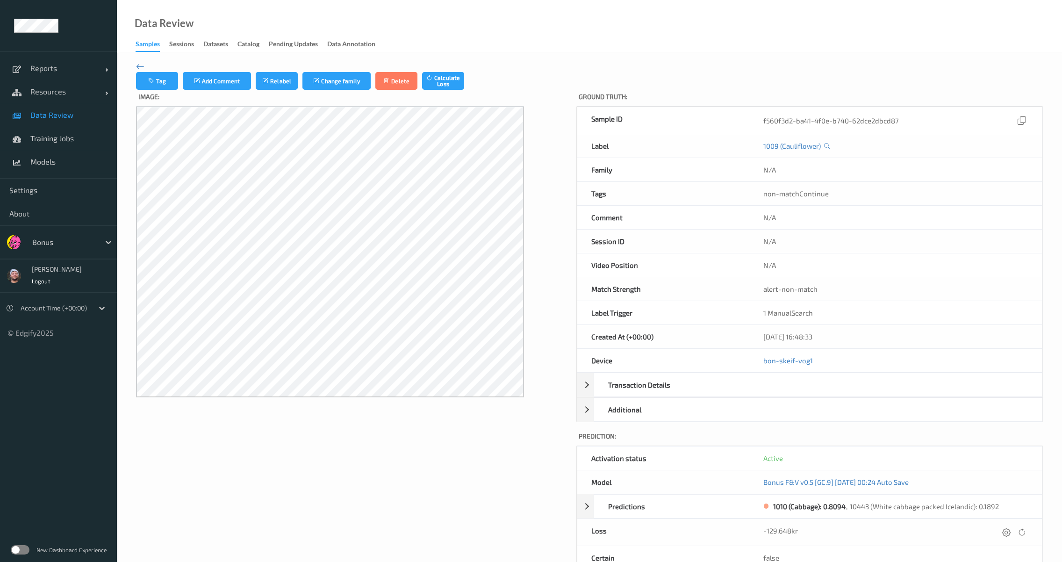
click at [85, 115] on span "Data Review" at bounding box center [68, 114] width 77 height 9
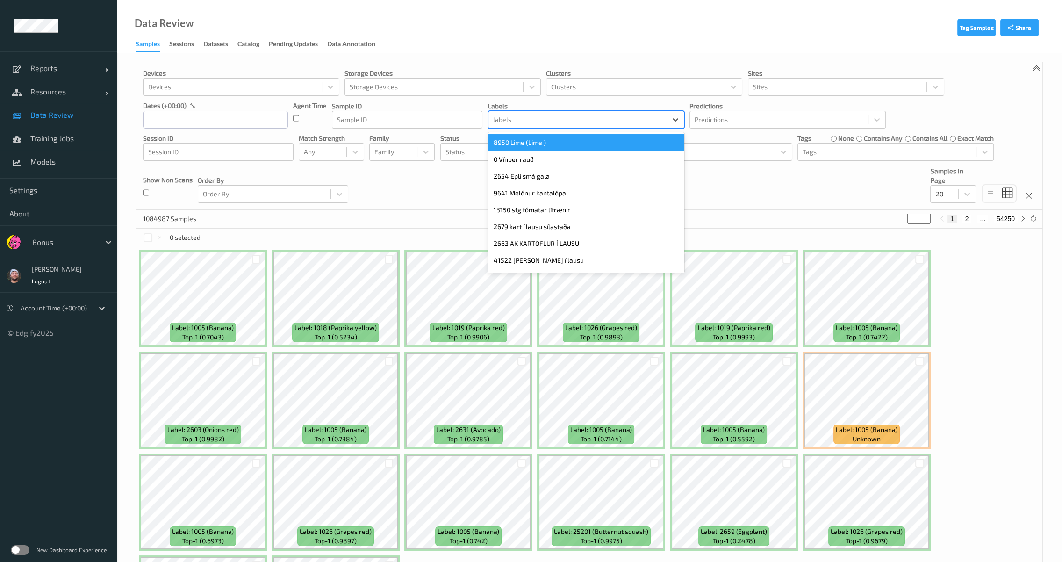
click at [513, 121] on div at bounding box center [577, 119] width 169 height 11
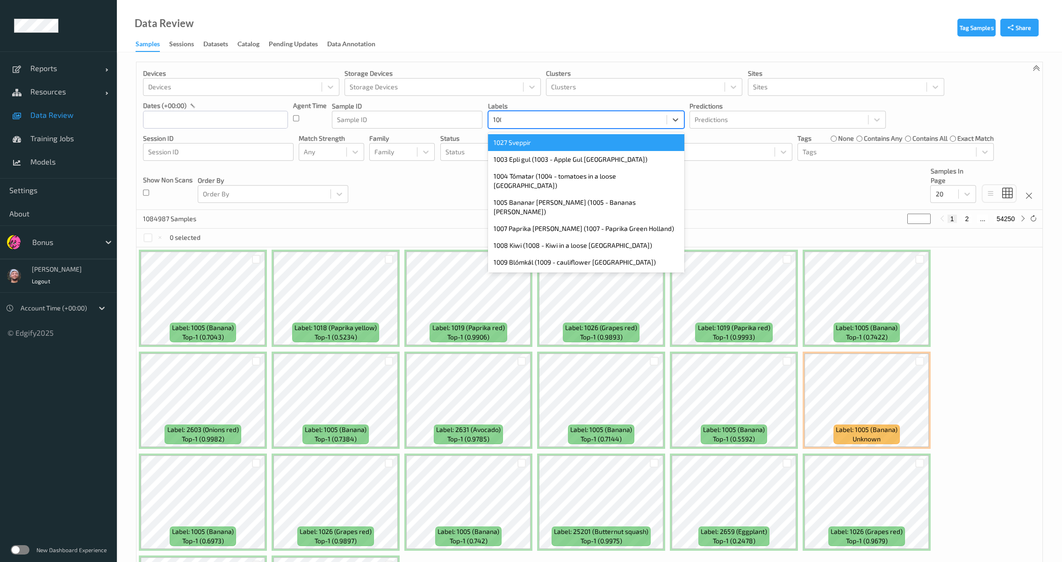
type input "1009"
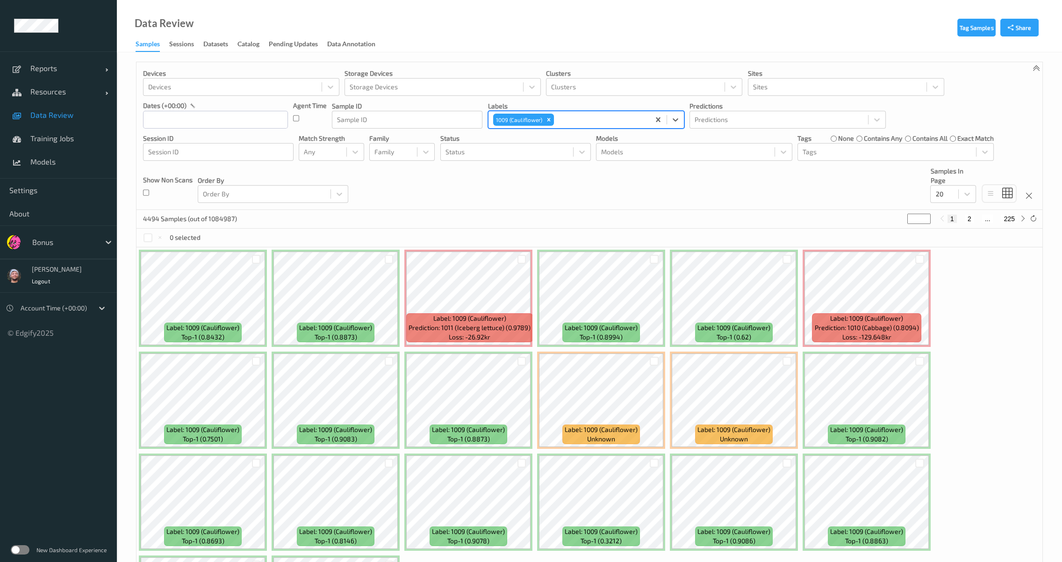
click at [634, 202] on div "Devices Devices Storage Devices Storage Devices Clusters Clusters Sites Sites d…" at bounding box center [590, 136] width 906 height 148
